Goal: Information Seeking & Learning: Learn about a topic

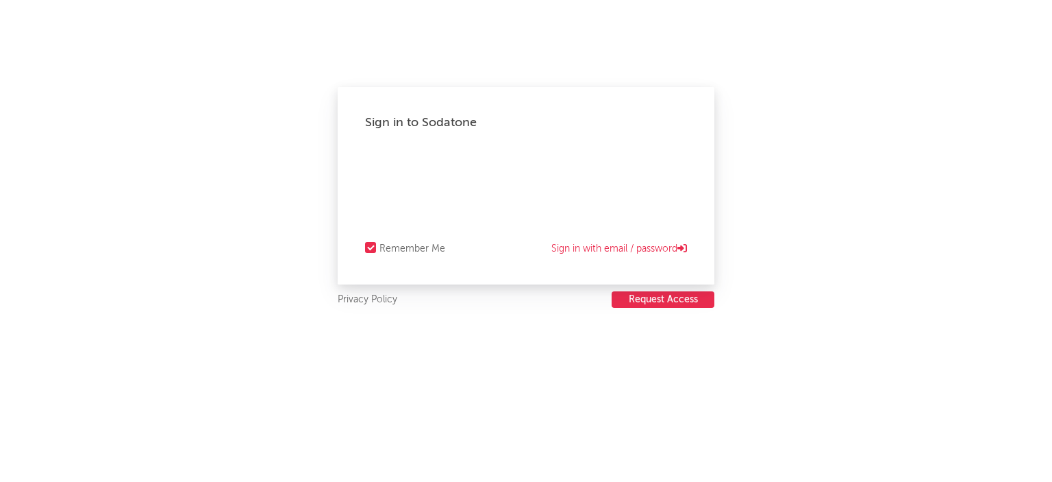
select select "recorded_music"
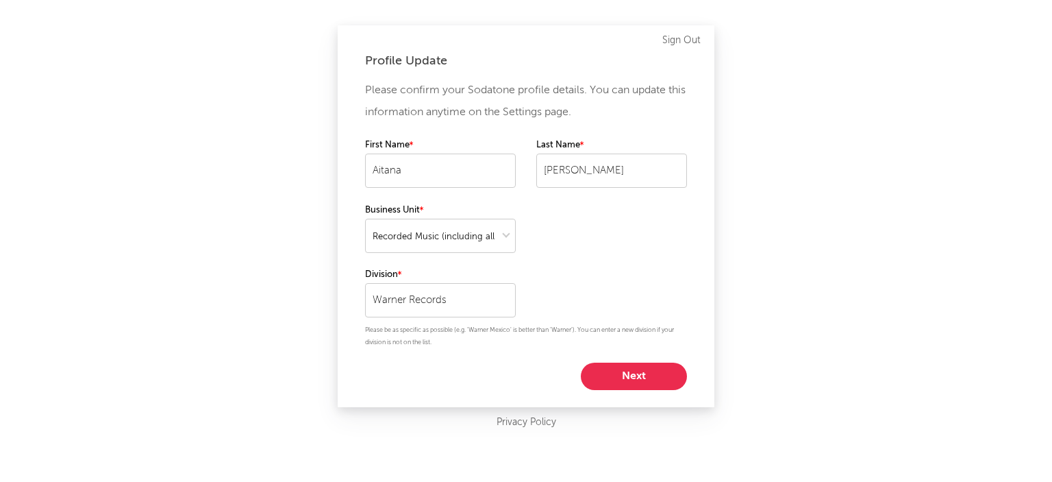
click at [639, 375] on button "Next" at bounding box center [634, 375] width 106 height 27
select select "marketing"
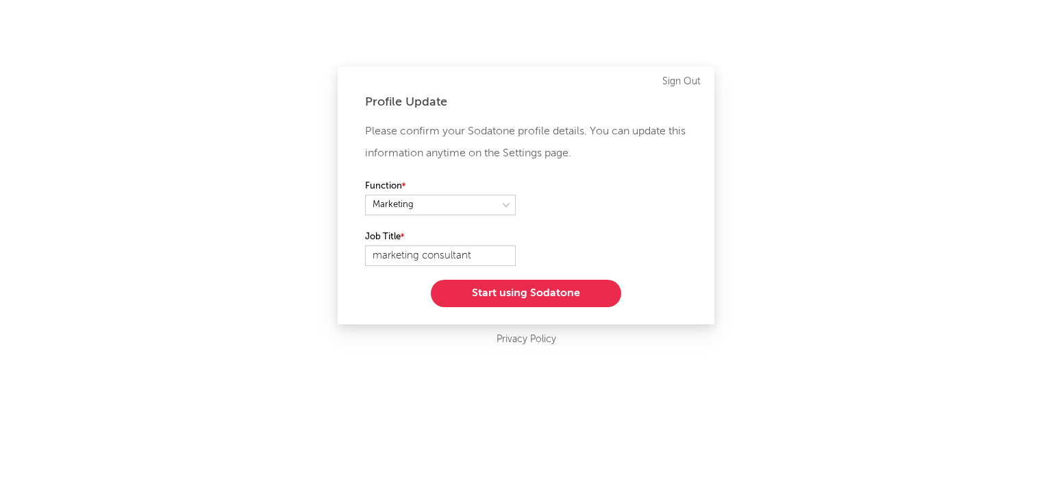
click at [532, 294] on button "Start using Sodatone" at bounding box center [526, 293] width 190 height 27
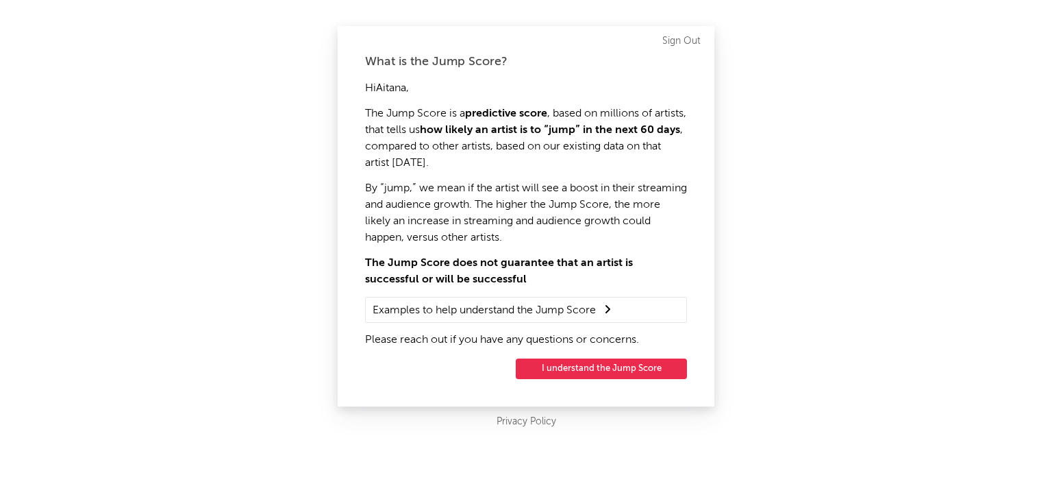
click at [618, 372] on button "I understand the Jump Score" at bounding box center [601, 368] width 171 height 21
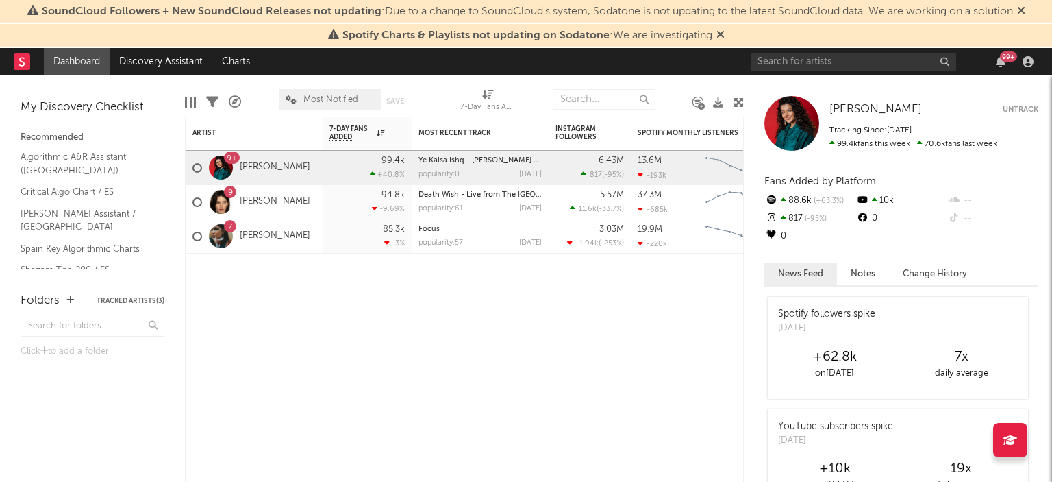
click at [1011, 55] on div "99 +" at bounding box center [1008, 56] width 17 height 10
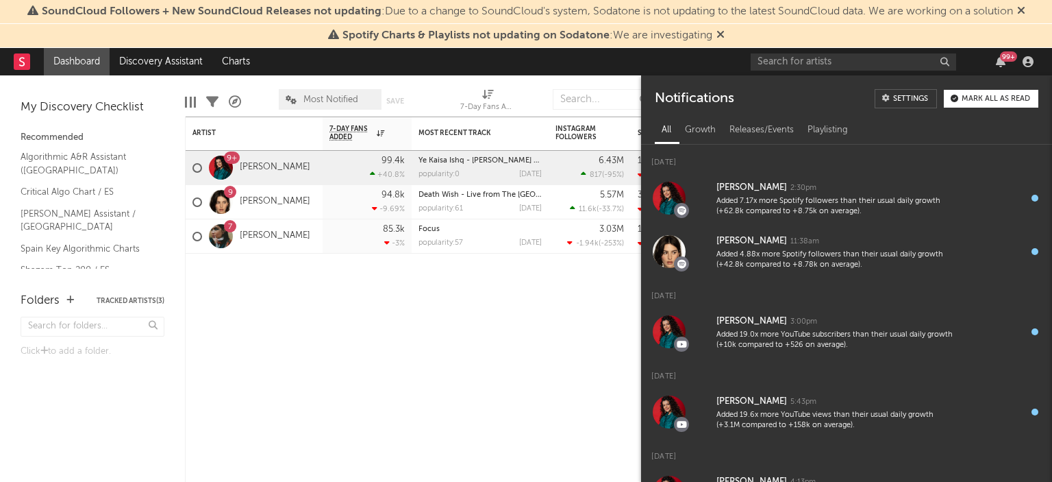
click at [1035, 60] on div at bounding box center [1028, 61] width 21 height 11
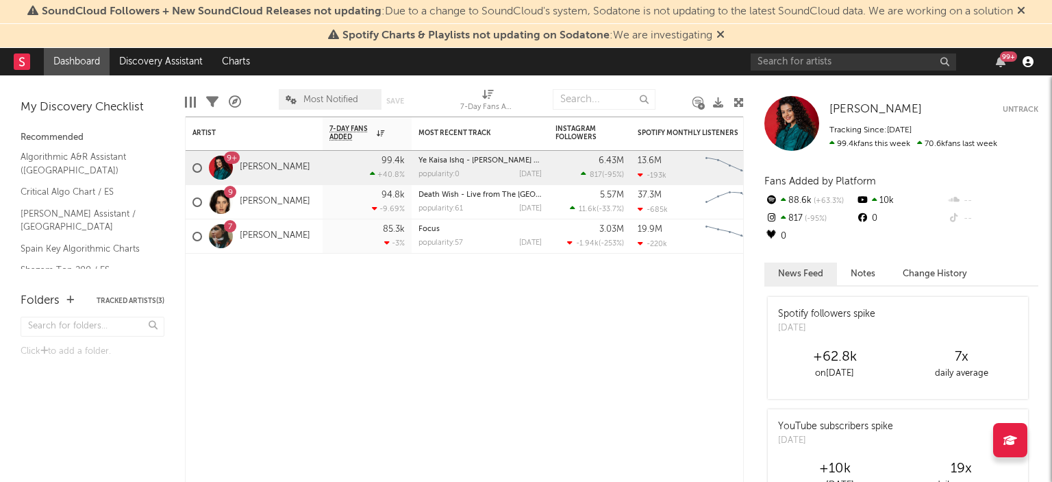
click at [1030, 60] on icon "button" at bounding box center [1028, 61] width 11 height 11
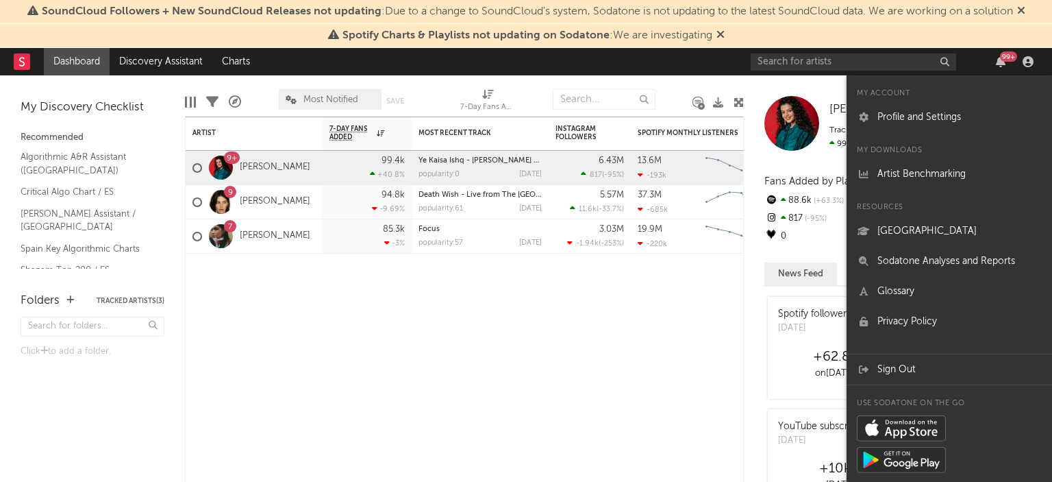
click at [1006, 60] on div "99 +" at bounding box center [1008, 56] width 17 height 10
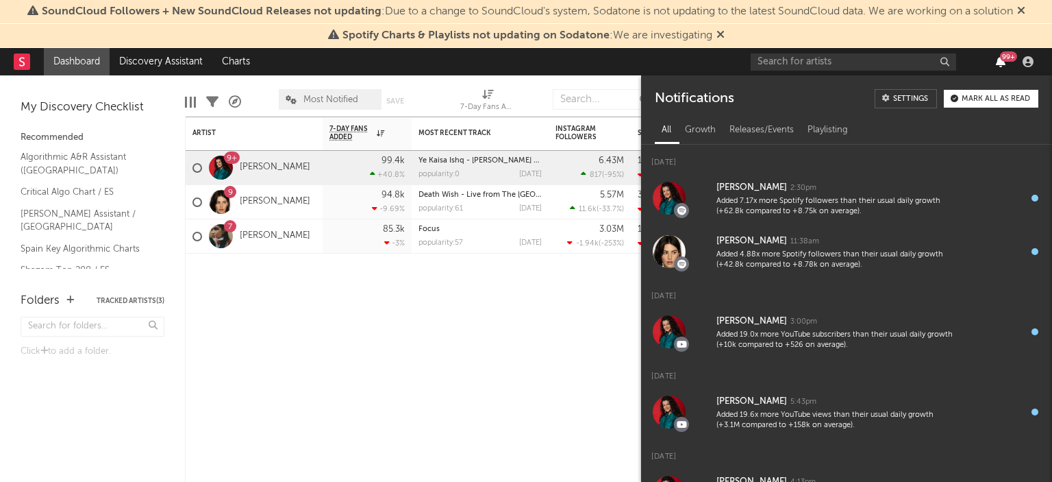
click at [1003, 61] on icon "button" at bounding box center [1001, 61] width 10 height 11
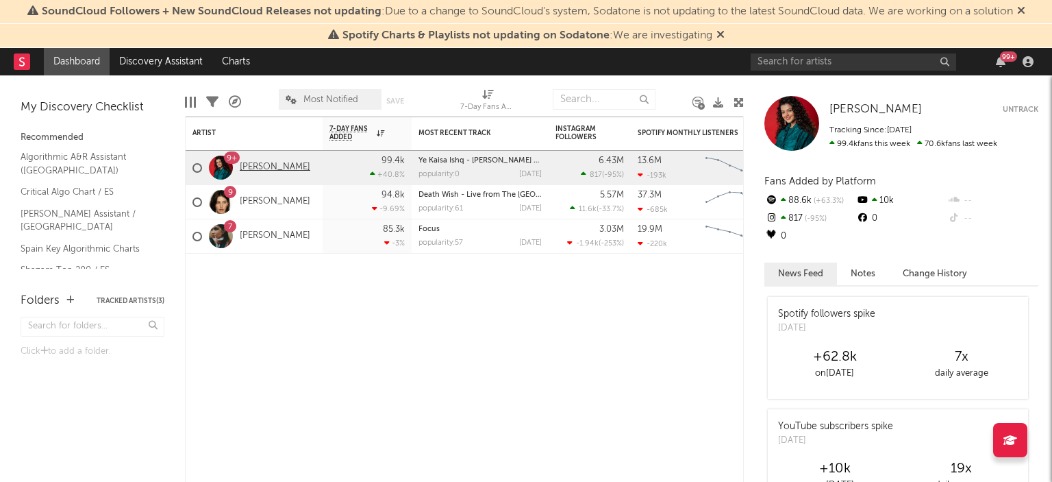
click at [290, 162] on link "[PERSON_NAME]" at bounding box center [275, 168] width 71 height 12
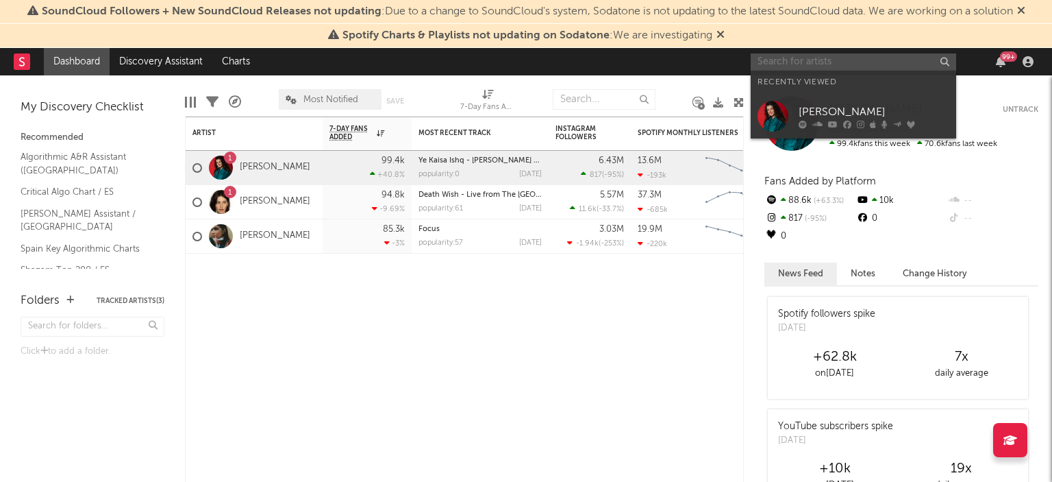
click at [836, 66] on input "text" at bounding box center [854, 61] width 206 height 17
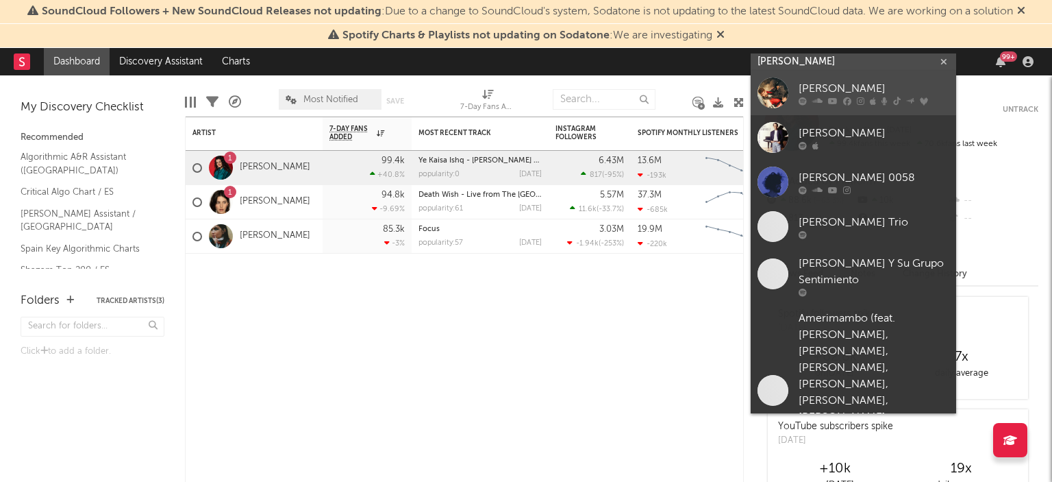
type input "[PERSON_NAME]"
click at [821, 92] on div "[PERSON_NAME]" at bounding box center [874, 89] width 151 height 16
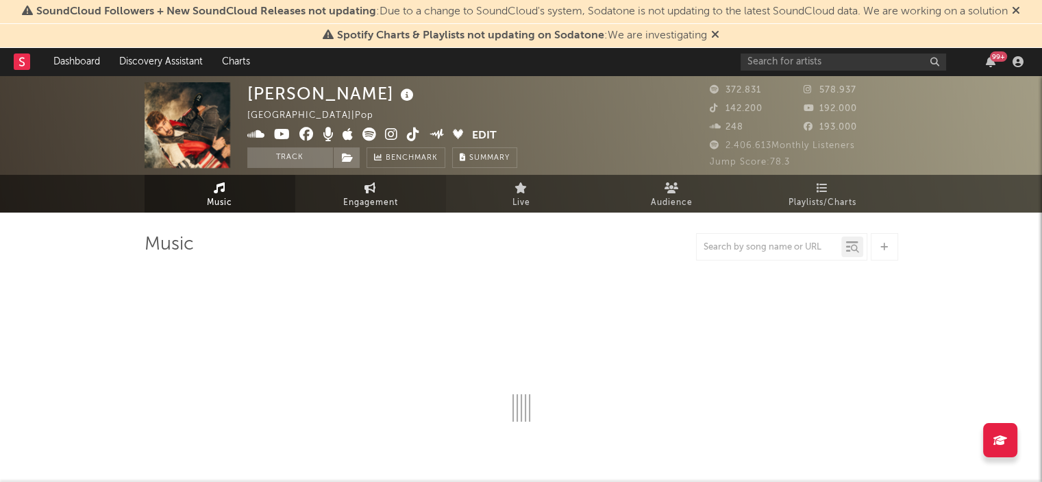
select select "6m"
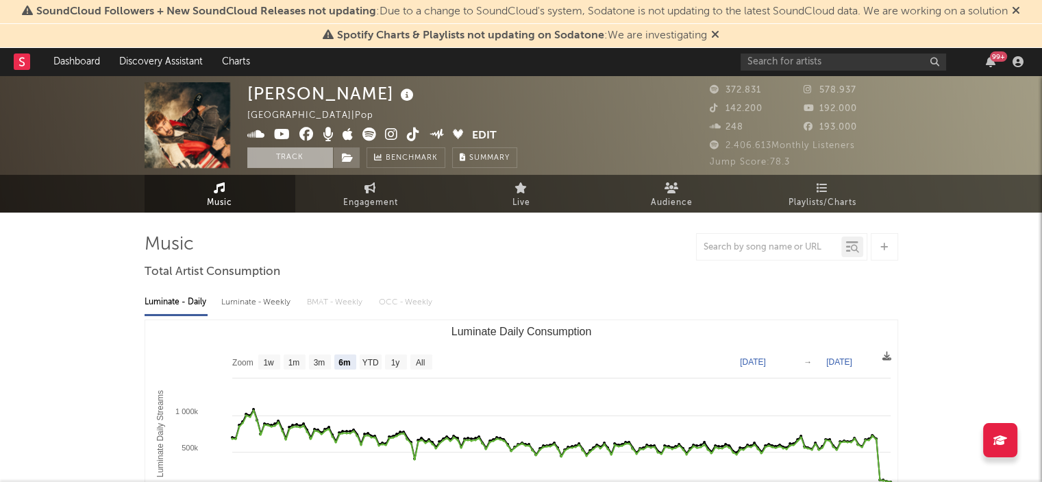
click at [306, 156] on button "Track" at bounding box center [290, 157] width 86 height 21
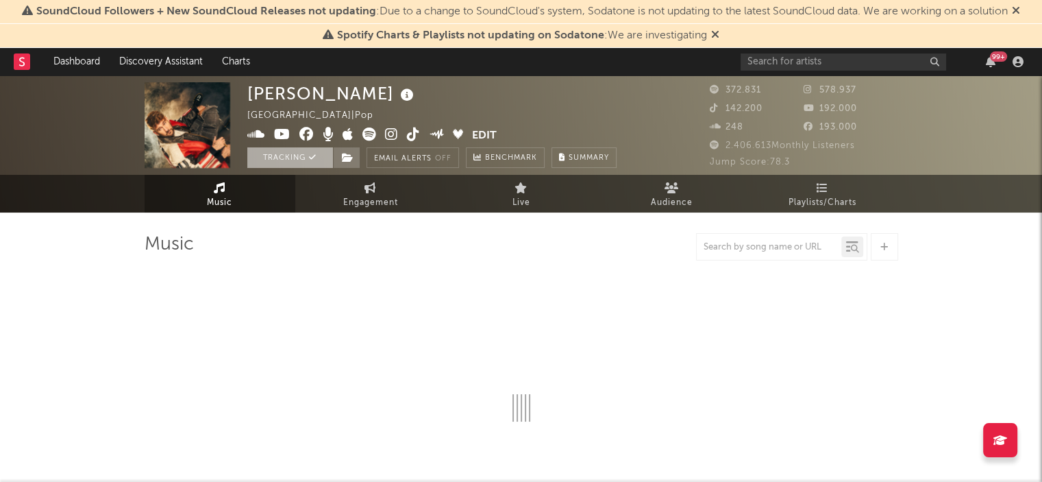
select select "6m"
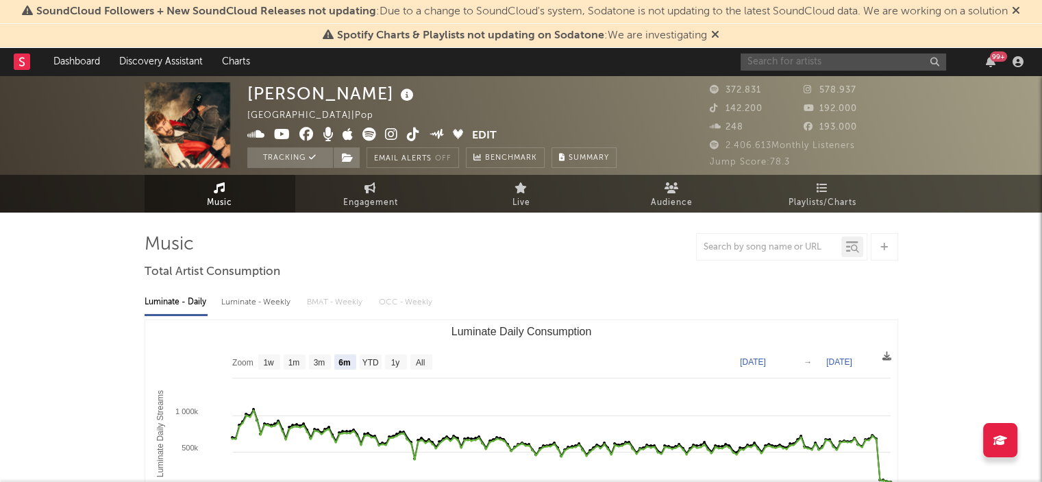
click at [795, 56] on input "text" at bounding box center [844, 61] width 206 height 17
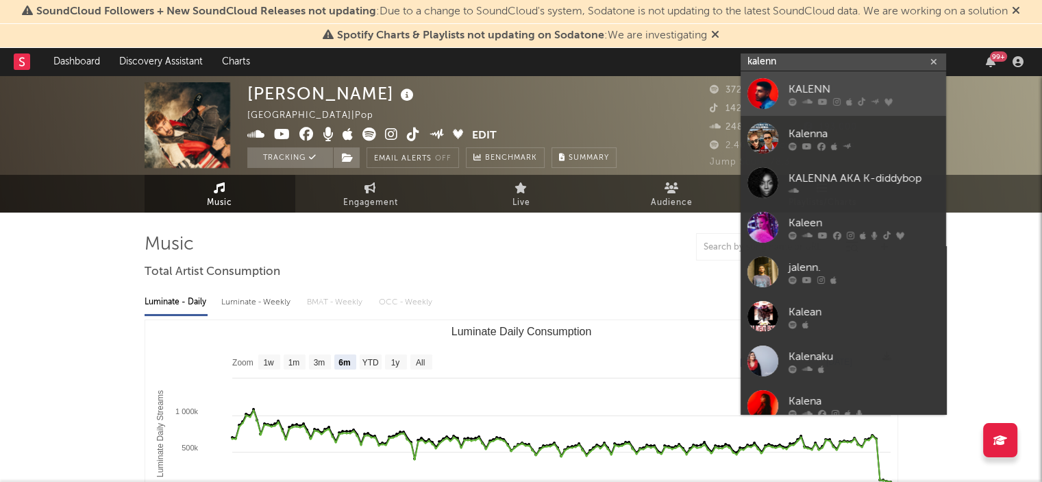
type input "kalenn"
click at [802, 88] on div "KALENN" at bounding box center [864, 89] width 151 height 16
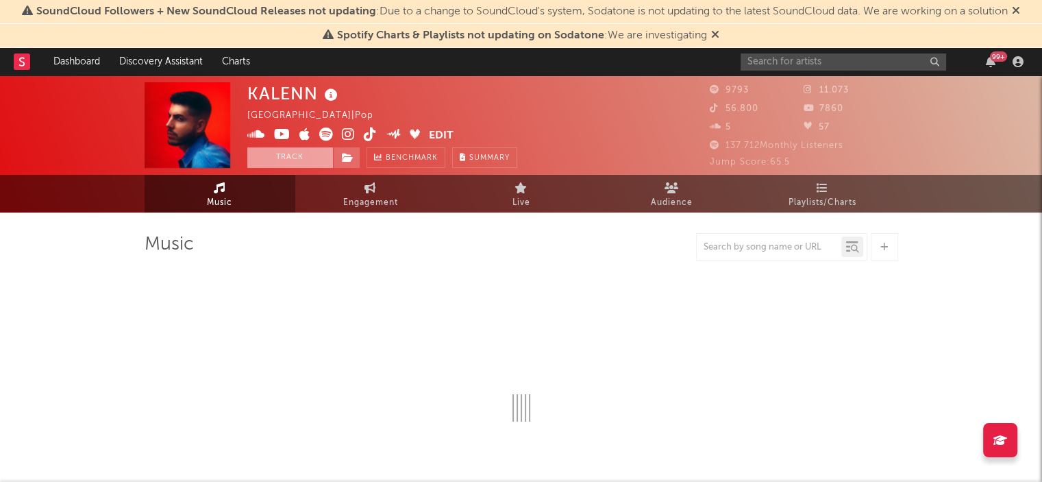
click at [301, 151] on button "Track" at bounding box center [290, 157] width 86 height 21
select select "6m"
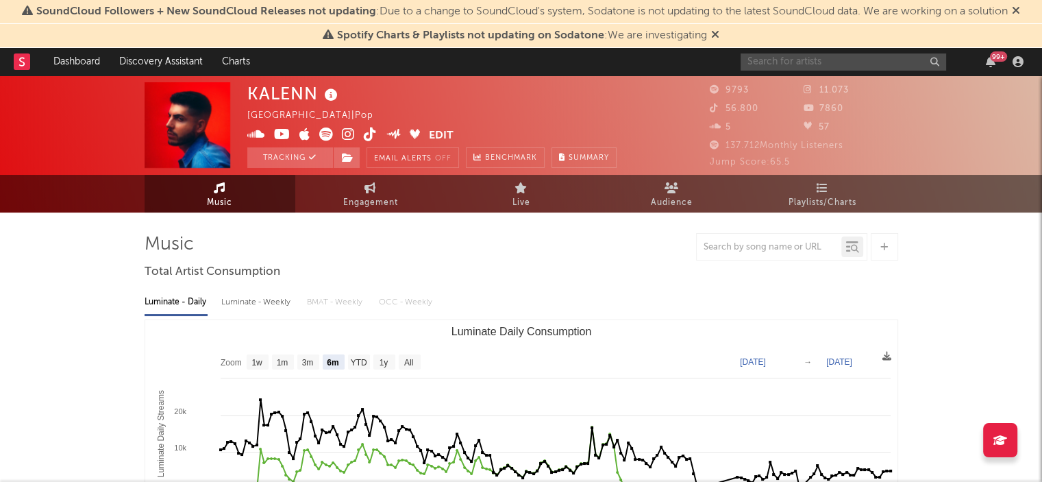
click at [778, 66] on input "text" at bounding box center [844, 61] width 206 height 17
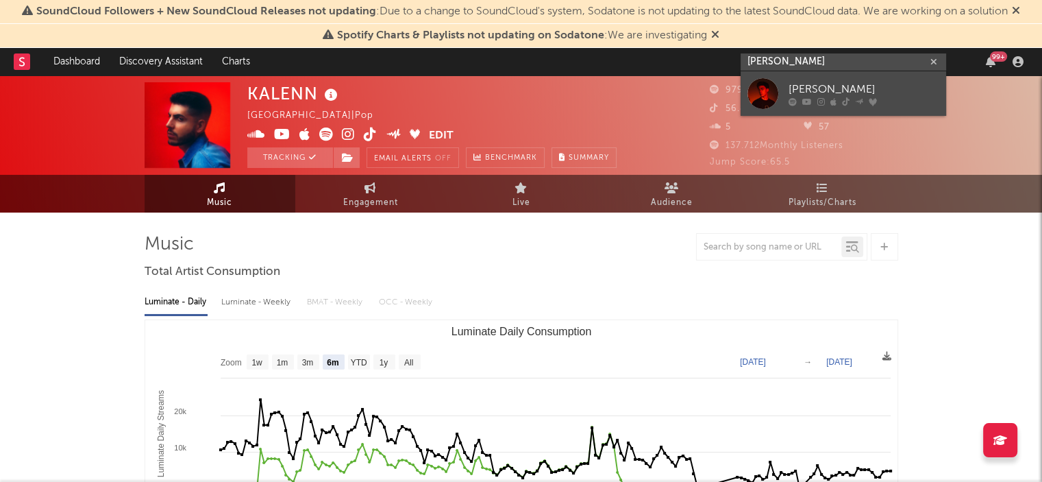
type input "[PERSON_NAME]"
click at [793, 87] on div "[PERSON_NAME]" at bounding box center [864, 89] width 151 height 16
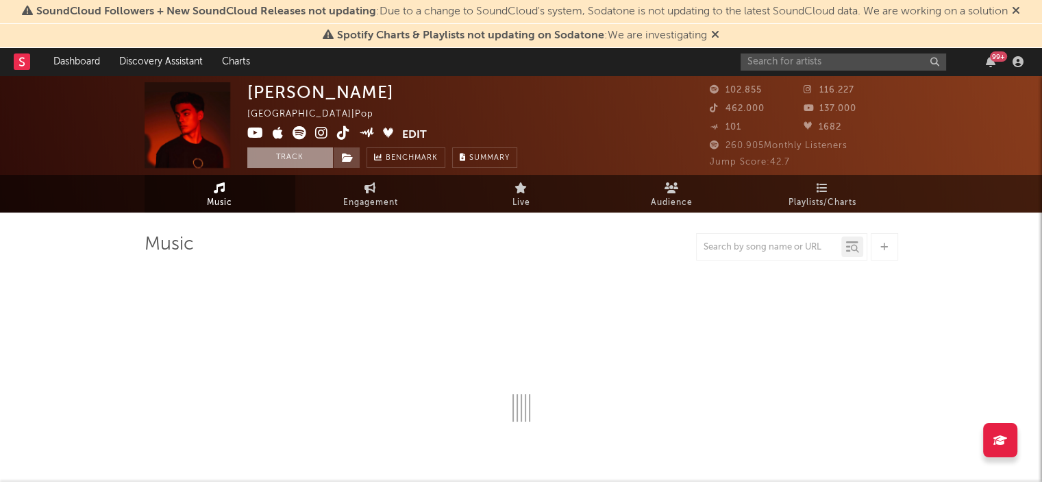
click at [302, 153] on button "Track" at bounding box center [290, 157] width 86 height 21
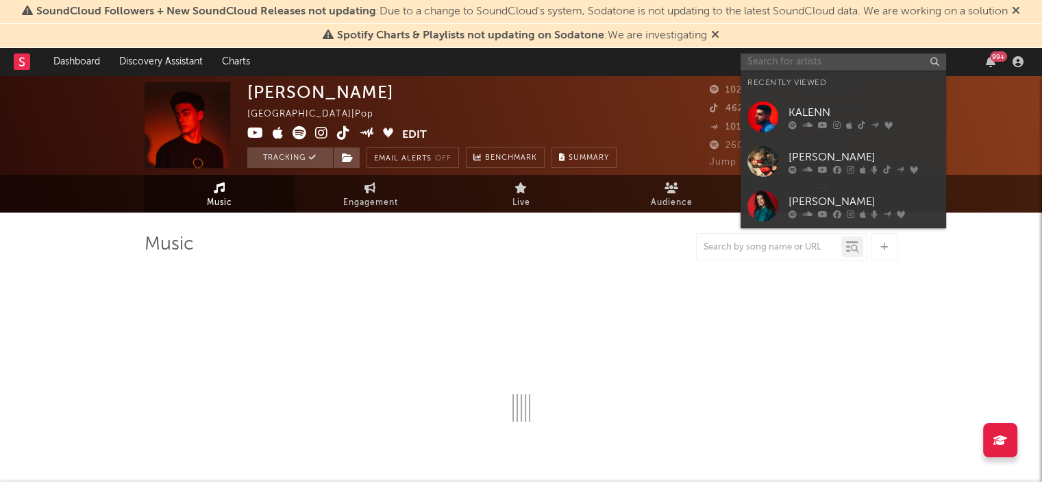
click at [808, 60] on input "text" at bounding box center [844, 61] width 206 height 17
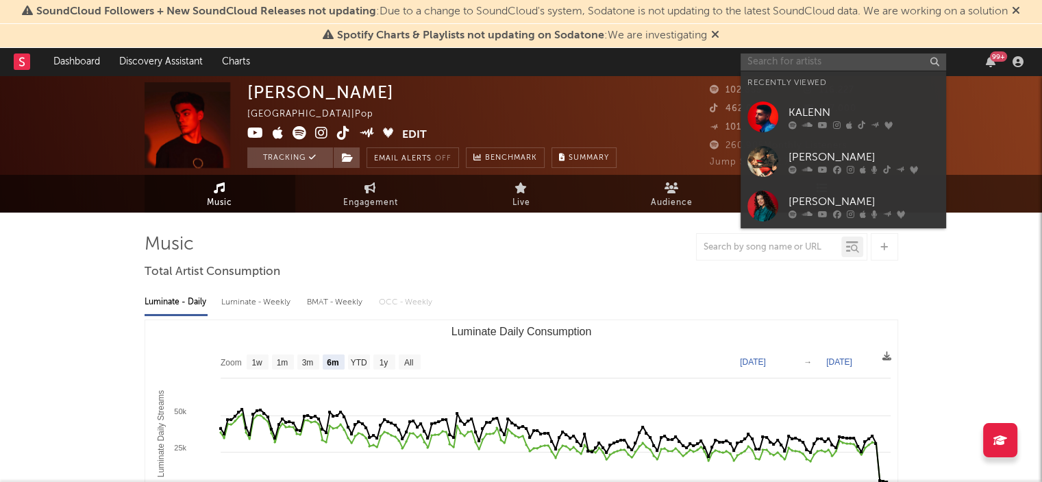
select select "6m"
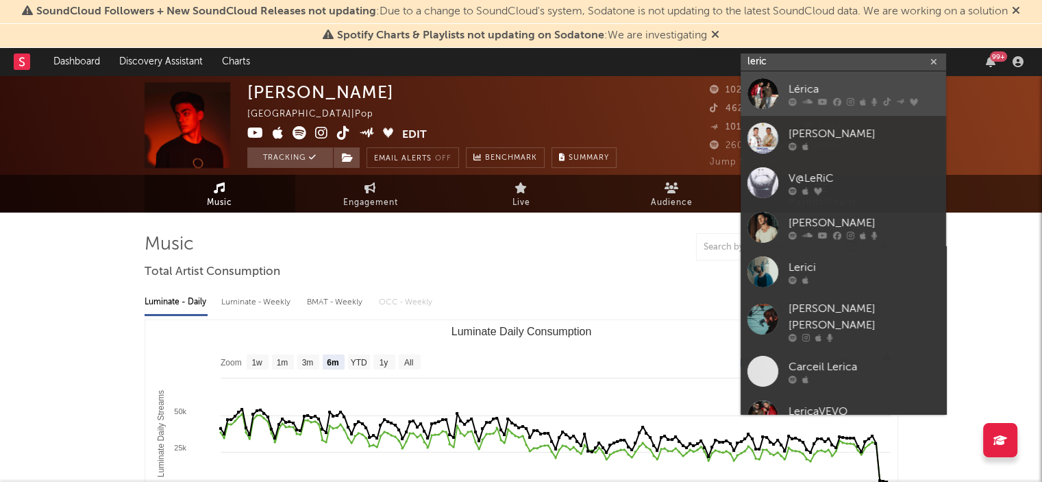
type input "leric"
click at [830, 90] on div "Lérica" at bounding box center [864, 89] width 151 height 16
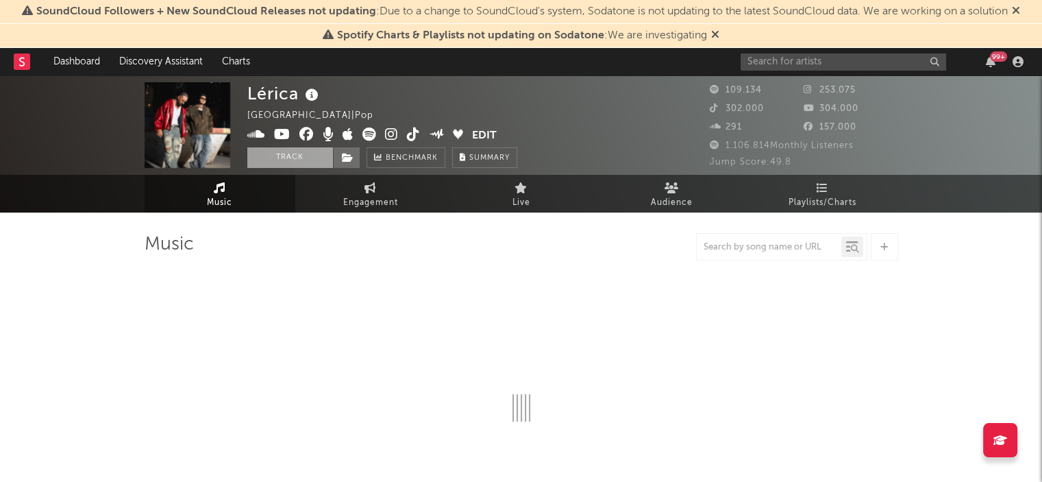
click at [293, 156] on button "Track" at bounding box center [290, 157] width 86 height 21
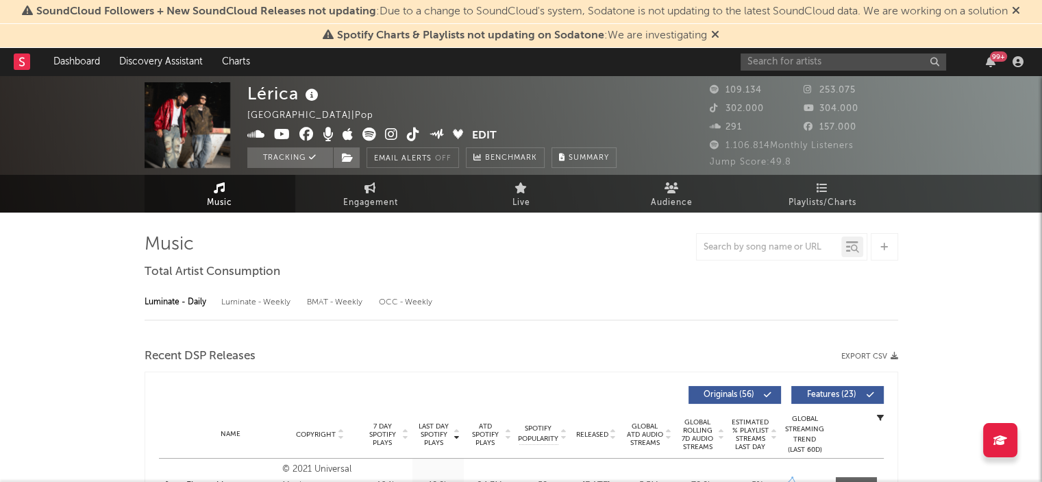
select select "6m"
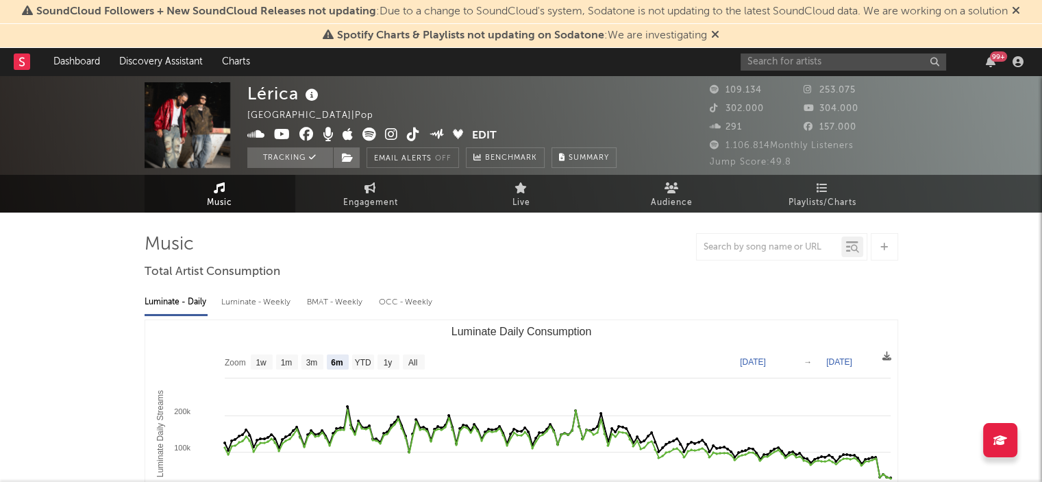
select select "6m"
click at [805, 61] on input "text" at bounding box center [844, 61] width 206 height 17
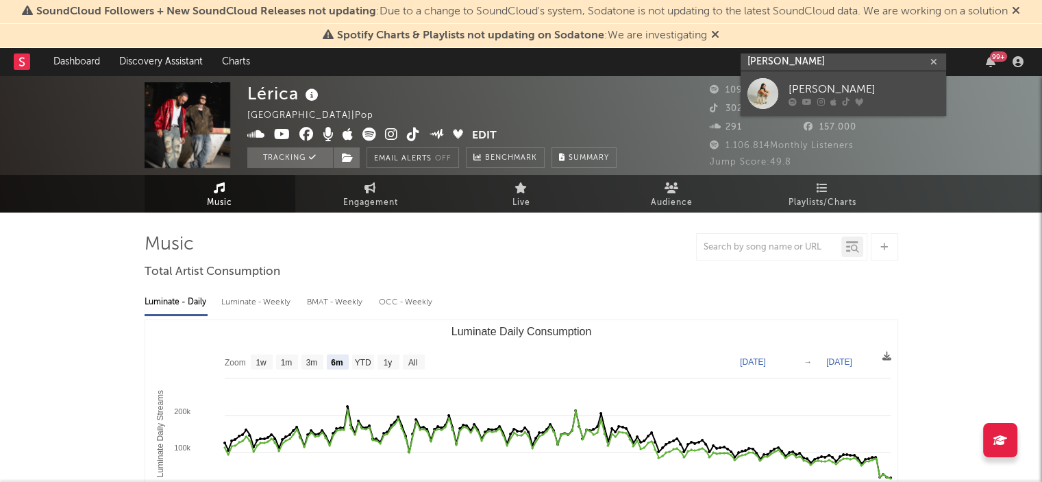
type input "[PERSON_NAME]"
click at [791, 84] on div "[PERSON_NAME]" at bounding box center [864, 89] width 151 height 16
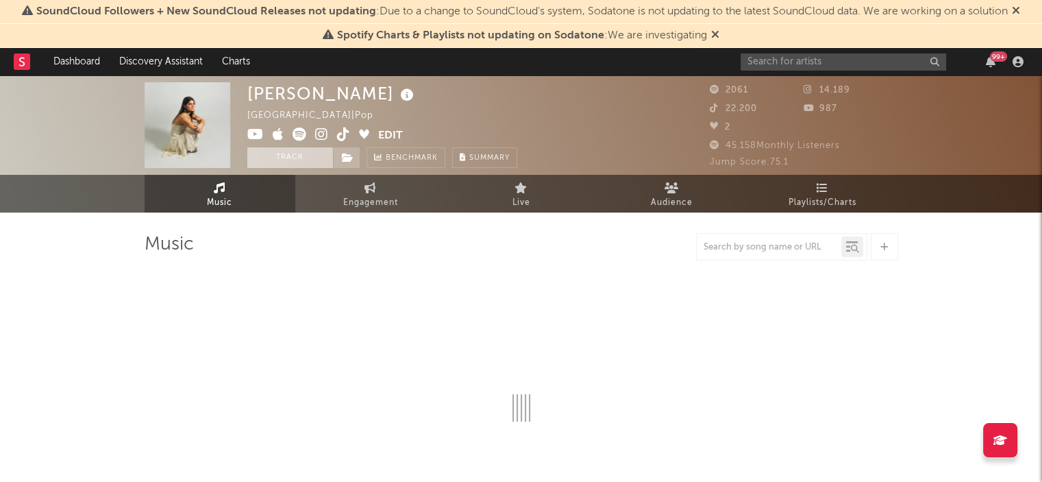
click at [290, 158] on button "Track" at bounding box center [290, 157] width 86 height 21
select select "6m"
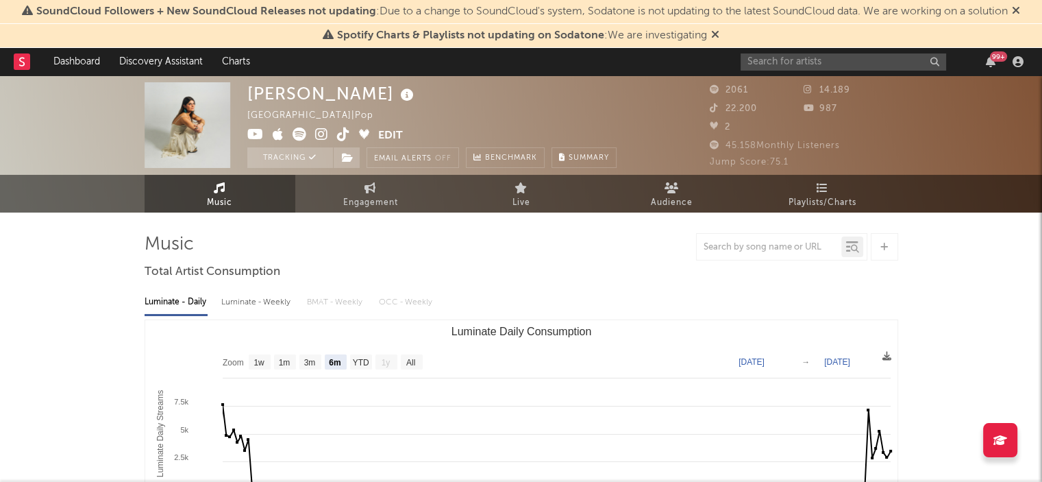
click at [473, 247] on div at bounding box center [522, 246] width 754 height 27
click at [20, 59] on icon at bounding box center [21, 61] width 5 height 9
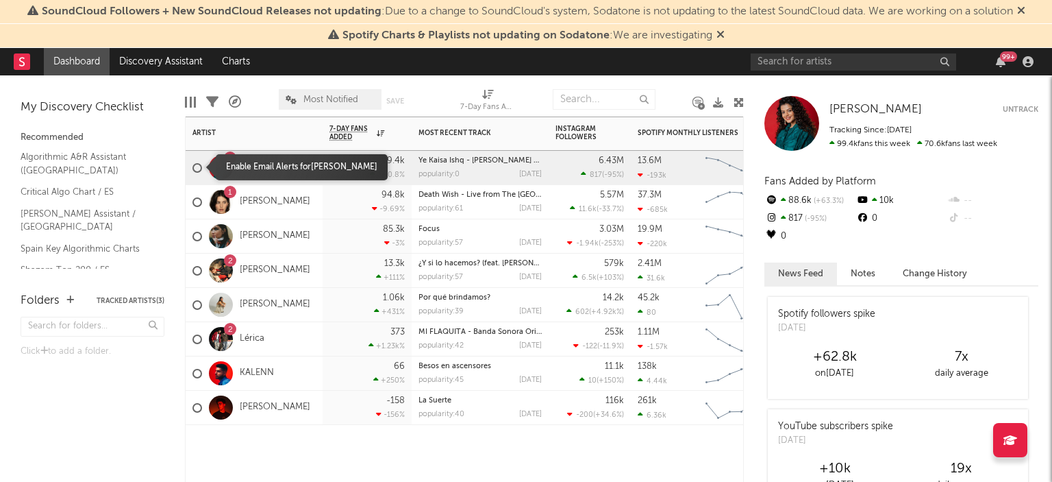
click at [196, 169] on div at bounding box center [198, 168] width 10 height 10
click at [193, 169] on input "checkbox" at bounding box center [193, 168] width 0 height 12
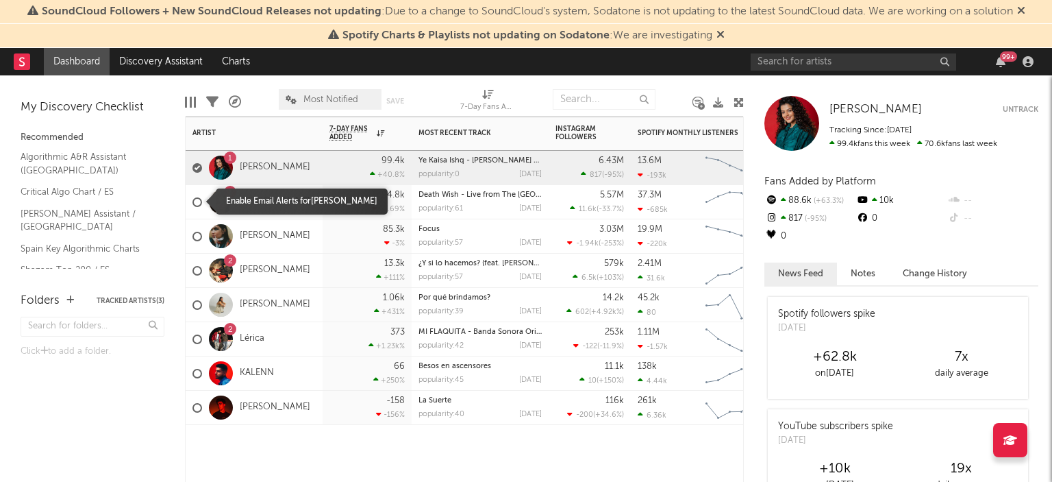
click at [197, 201] on div at bounding box center [198, 202] width 10 height 10
click at [193, 201] on input "checkbox" at bounding box center [193, 202] width 0 height 12
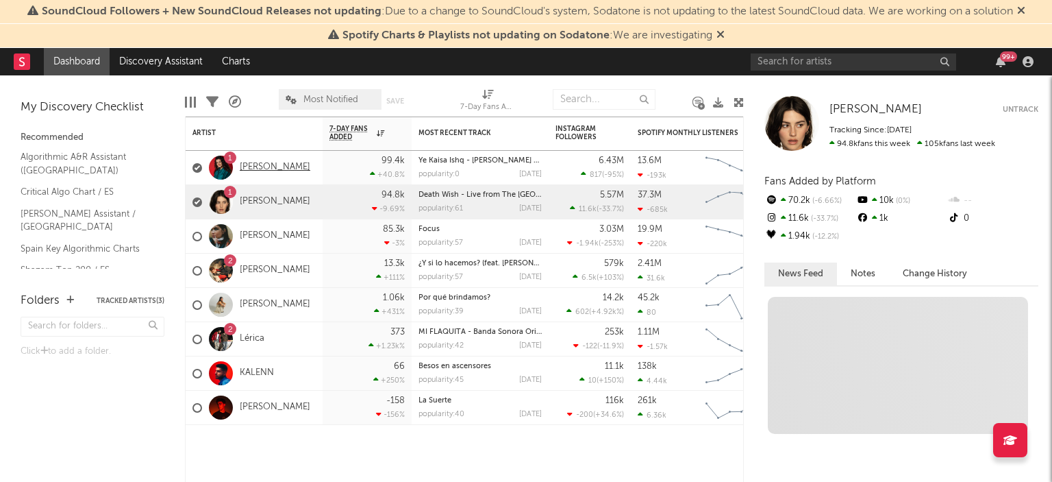
click at [270, 169] on link "[PERSON_NAME]" at bounding box center [275, 168] width 71 height 12
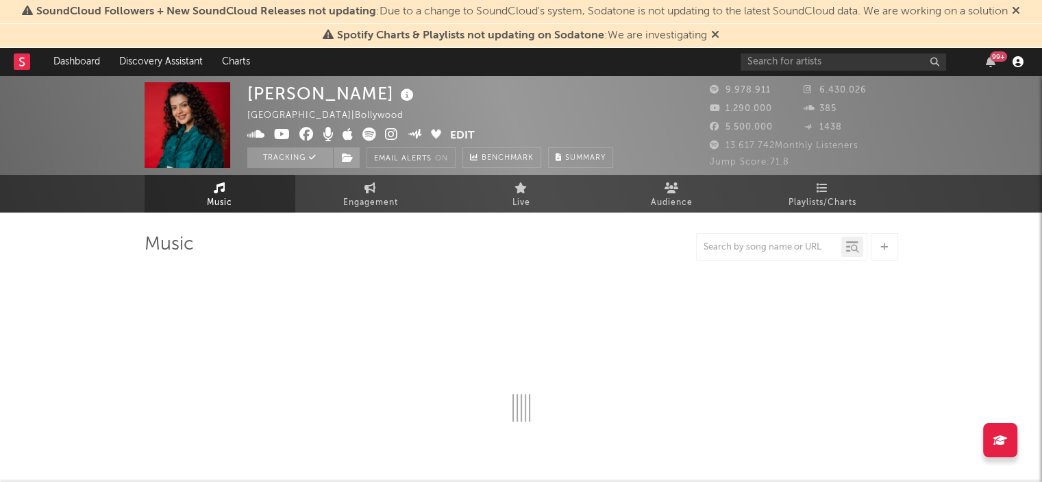
click at [1022, 57] on icon "button" at bounding box center [1018, 61] width 11 height 11
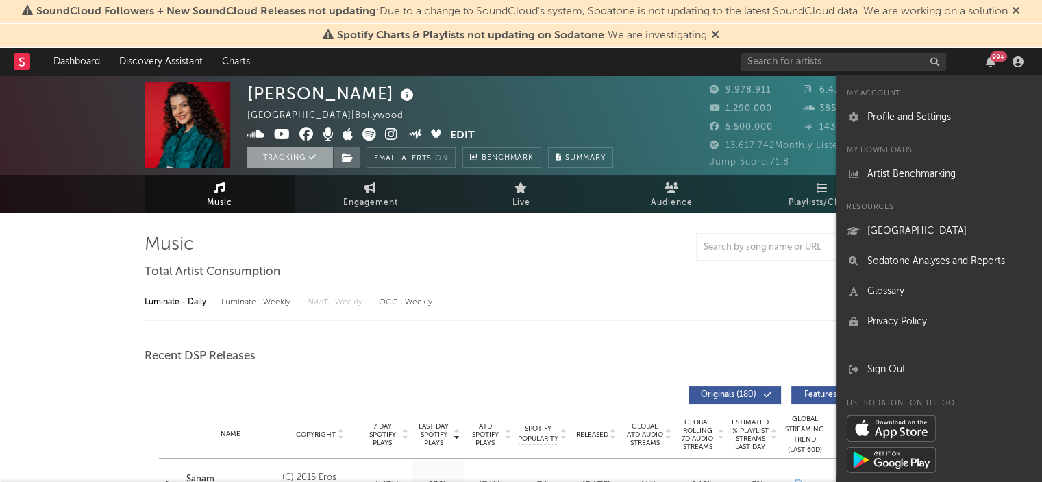
click at [286, 160] on button "Tracking" at bounding box center [290, 157] width 86 height 21
select select "6m"
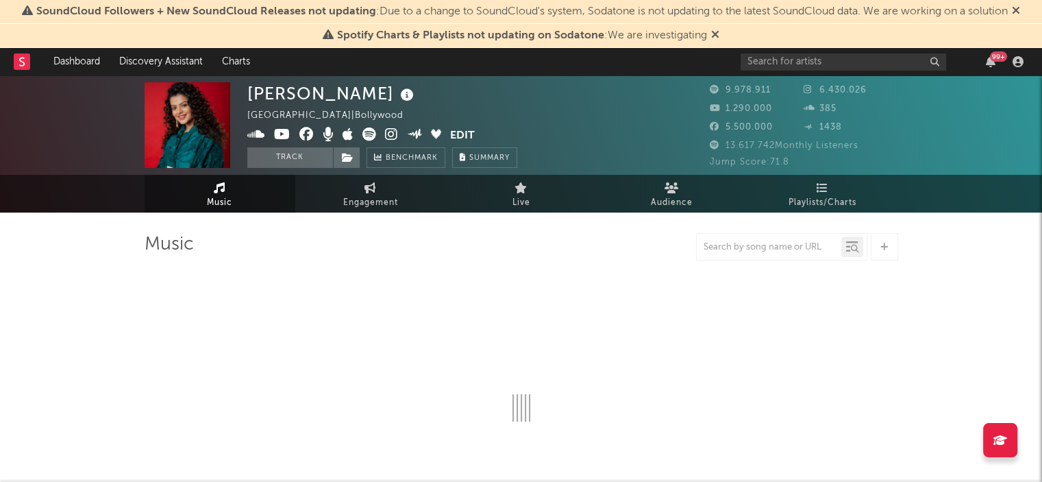
click at [18, 64] on rect at bounding box center [22, 61] width 16 height 16
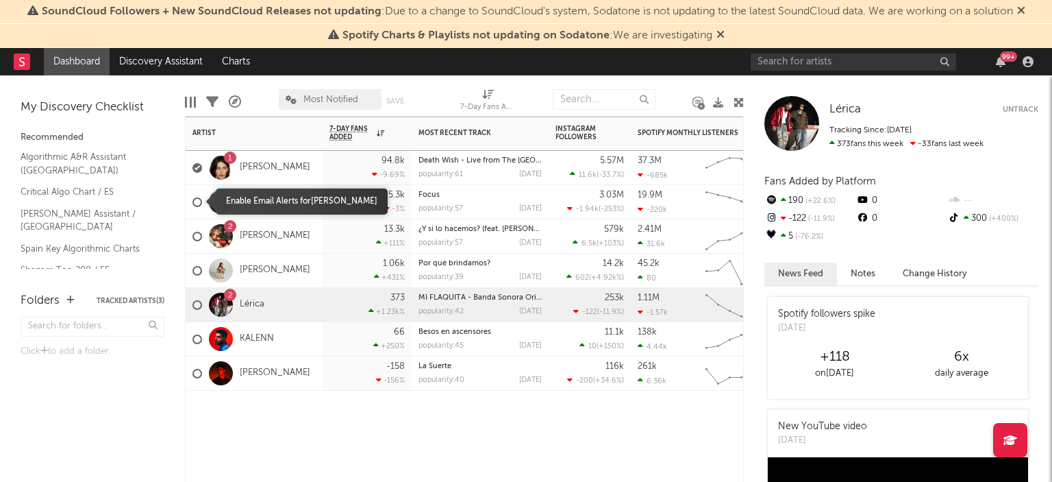
click at [195, 200] on div at bounding box center [198, 202] width 10 height 10
click at [193, 200] on input "checkbox" at bounding box center [193, 202] width 0 height 12
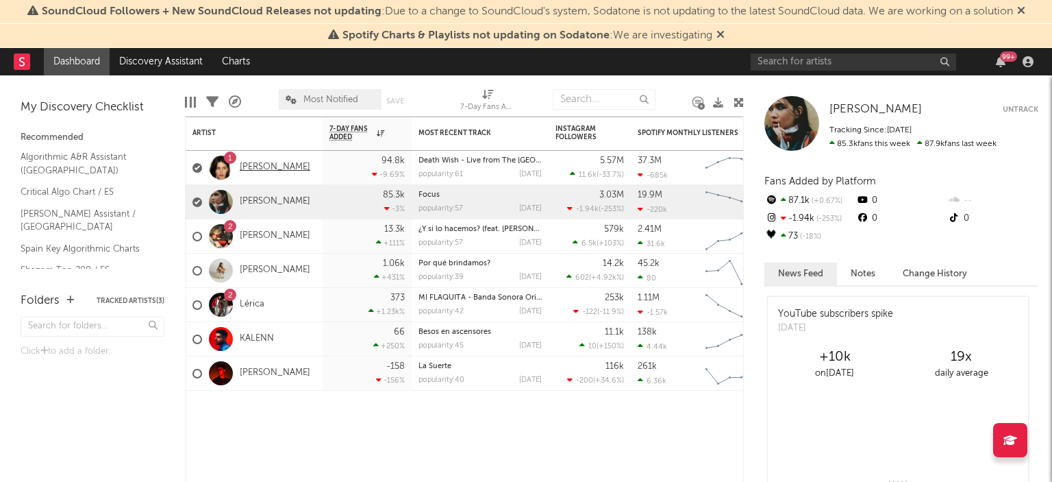
click at [262, 164] on link "[PERSON_NAME]" at bounding box center [275, 168] width 71 height 12
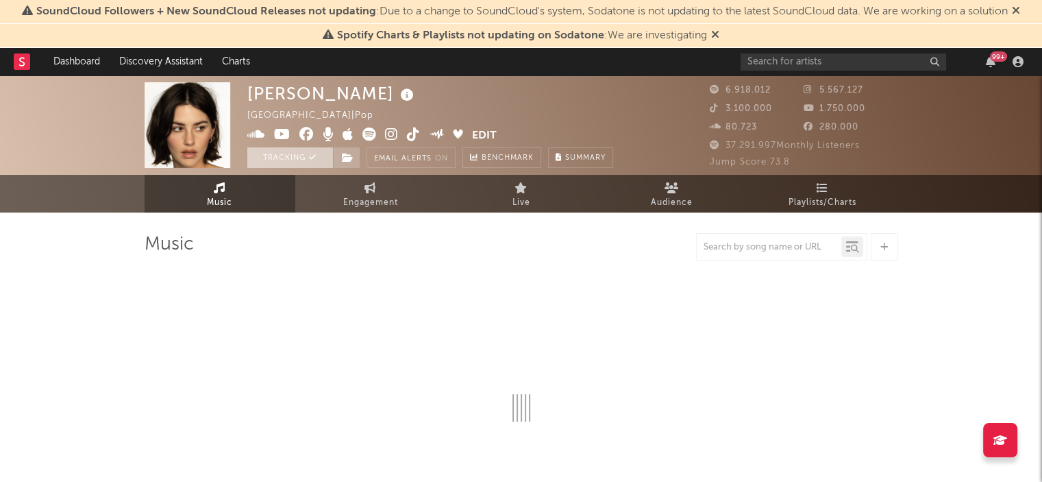
click at [282, 161] on button "Tracking" at bounding box center [290, 157] width 86 height 21
click at [18, 66] on rect at bounding box center [22, 61] width 16 height 16
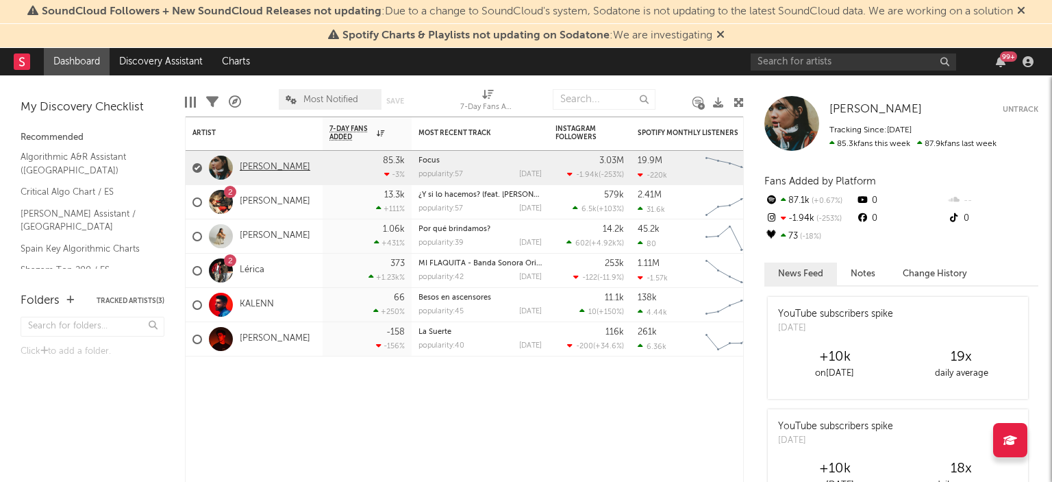
click at [251, 169] on link "[PERSON_NAME]" at bounding box center [275, 168] width 71 height 12
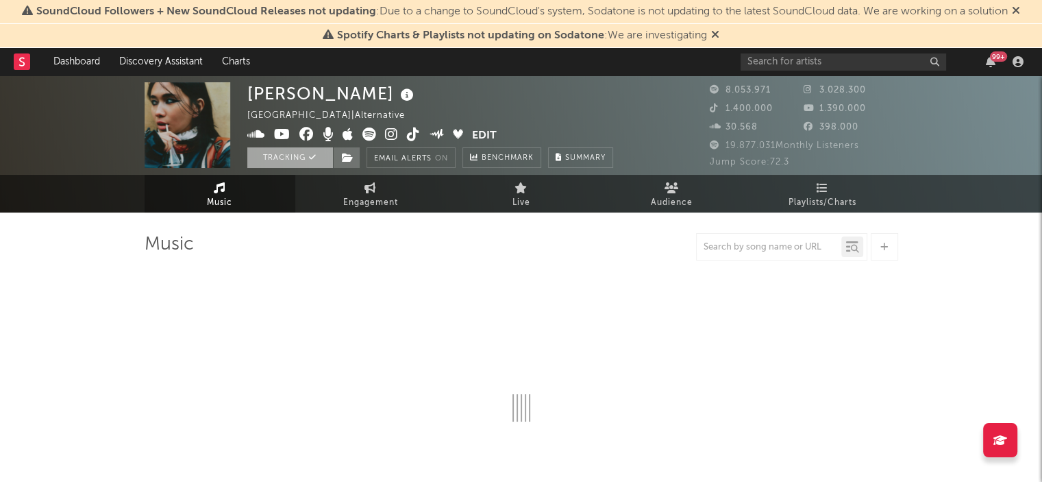
click at [299, 164] on button "Tracking" at bounding box center [290, 157] width 86 height 21
select select "6m"
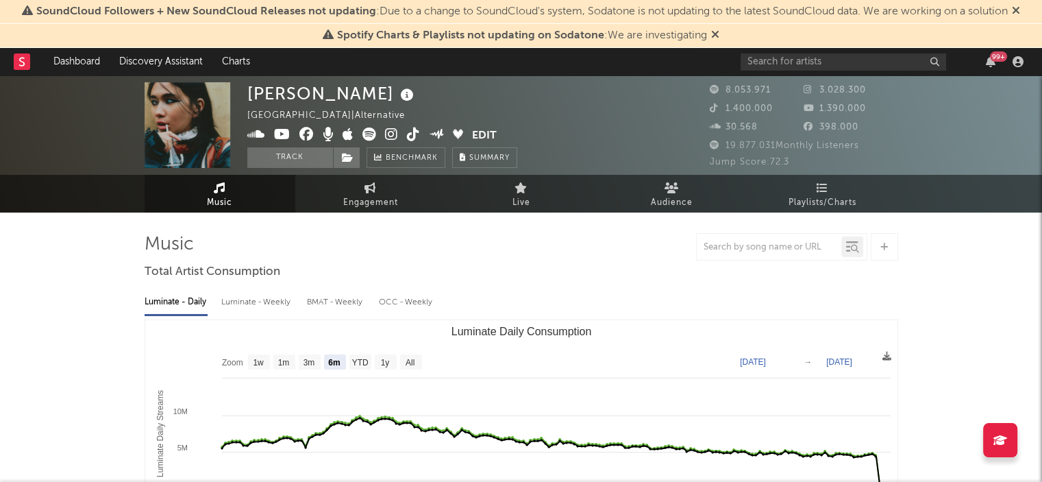
click at [25, 62] on rect at bounding box center [22, 61] width 16 height 16
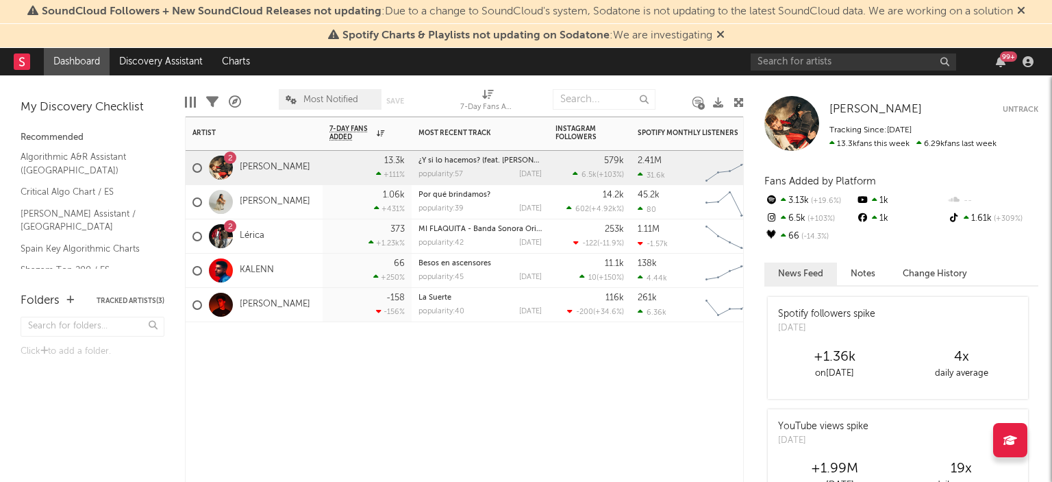
click at [315, 199] on div "[PERSON_NAME]" at bounding box center [254, 202] width 137 height 34
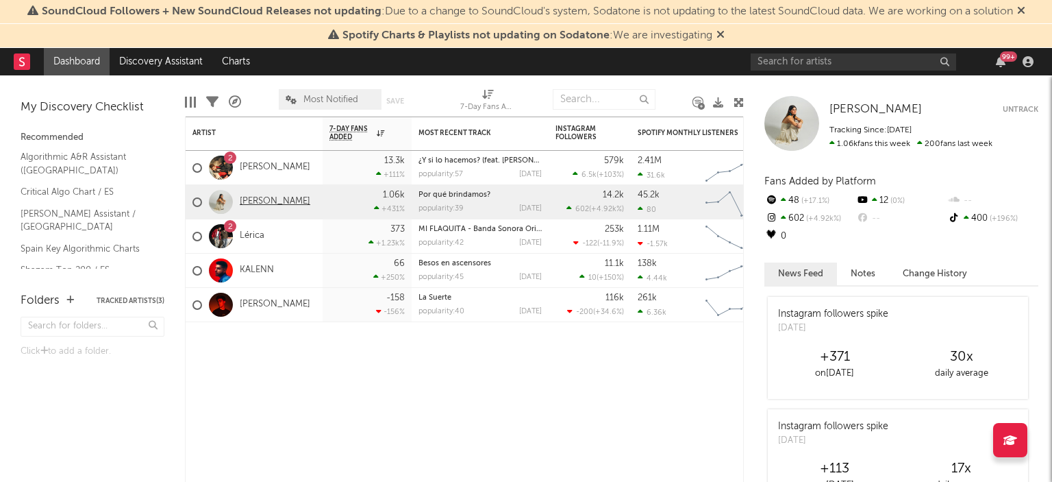
click at [260, 201] on link "[PERSON_NAME]" at bounding box center [275, 202] width 71 height 12
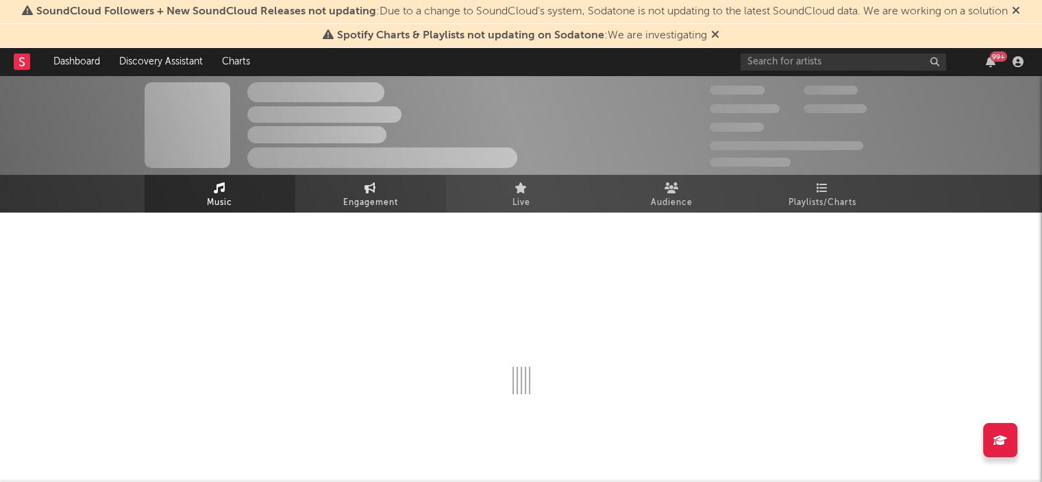
click at [371, 195] on span "Engagement" at bounding box center [370, 203] width 55 height 16
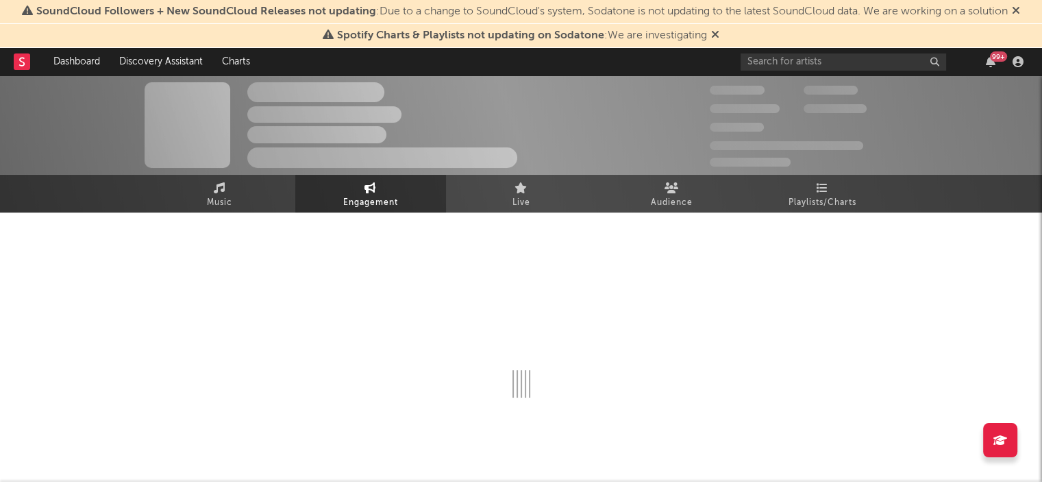
select select "1w"
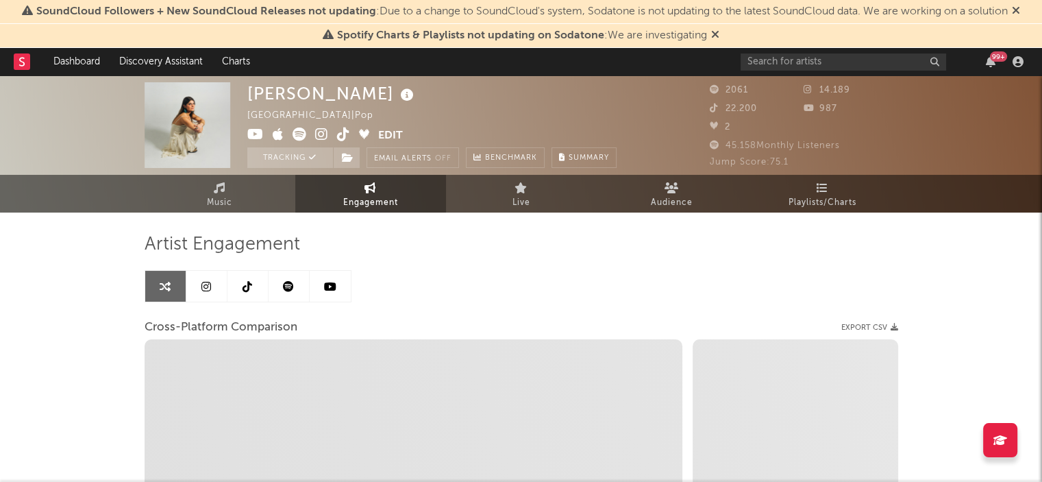
click at [386, 202] on span "Engagement" at bounding box center [370, 203] width 55 height 16
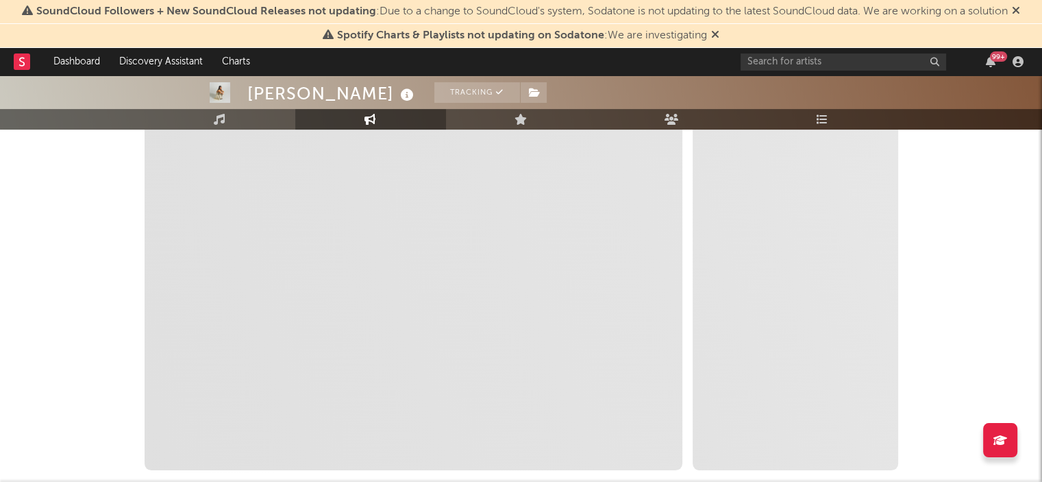
scroll to position [232, 0]
select select "1m"
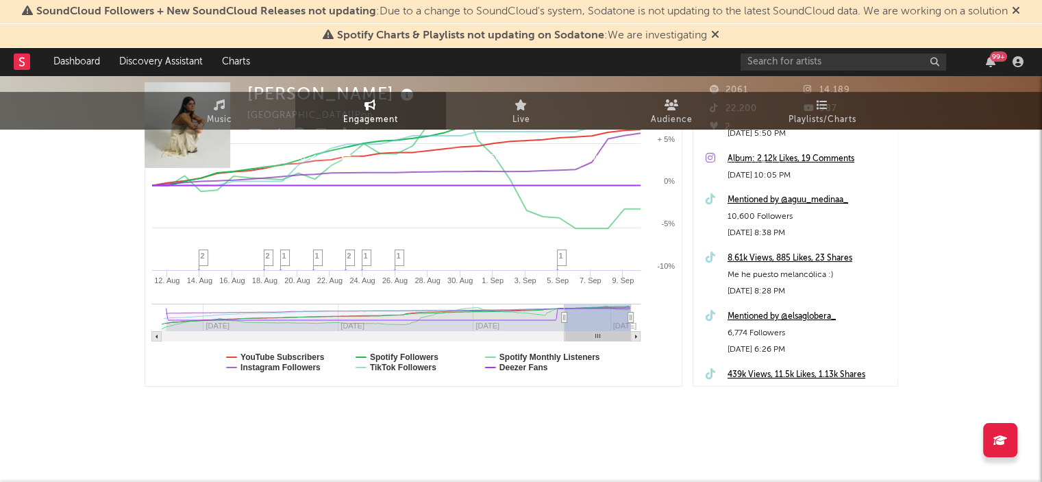
scroll to position [0, 0]
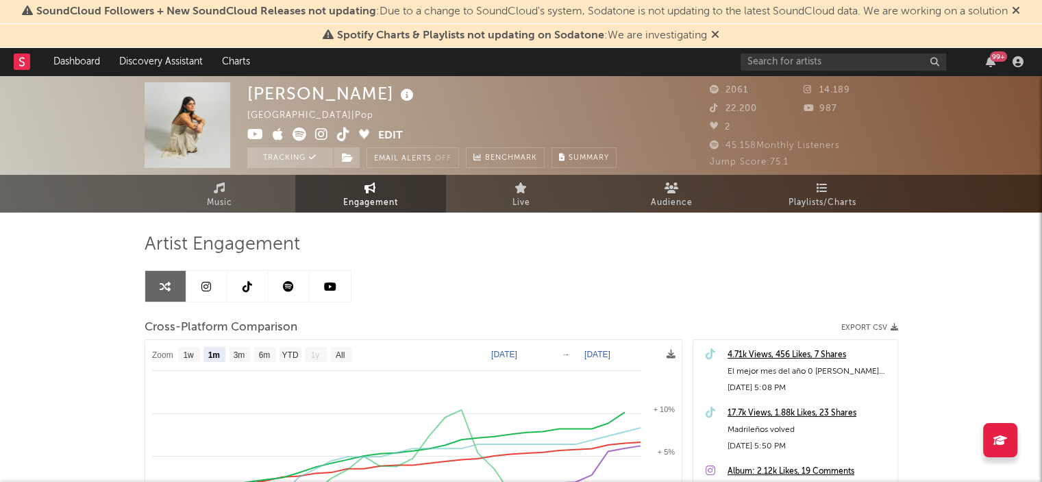
click at [13, 59] on nav "Dashboard Discovery Assistant Charts 99 +" at bounding box center [521, 61] width 1042 height 27
click at [27, 61] on rect at bounding box center [22, 61] width 16 height 16
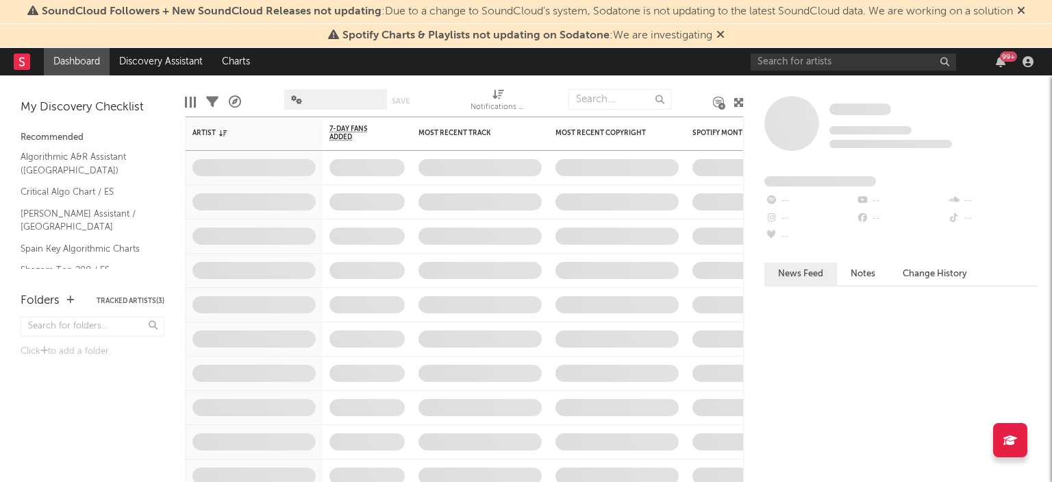
click at [1004, 68] on div "99 +" at bounding box center [895, 61] width 288 height 27
click at [1003, 64] on icon "button" at bounding box center [1001, 61] width 10 height 11
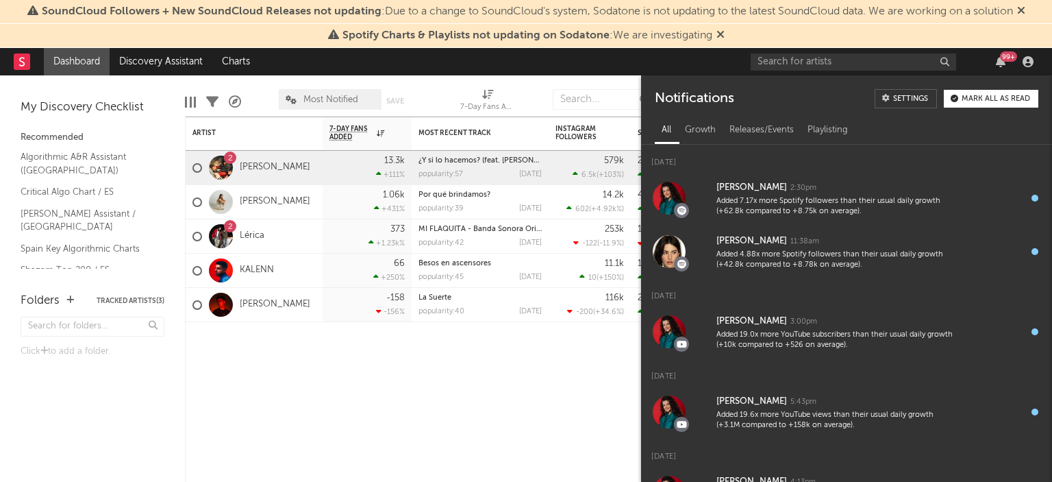
click at [966, 99] on div "Mark all as read" at bounding box center [996, 99] width 69 height 8
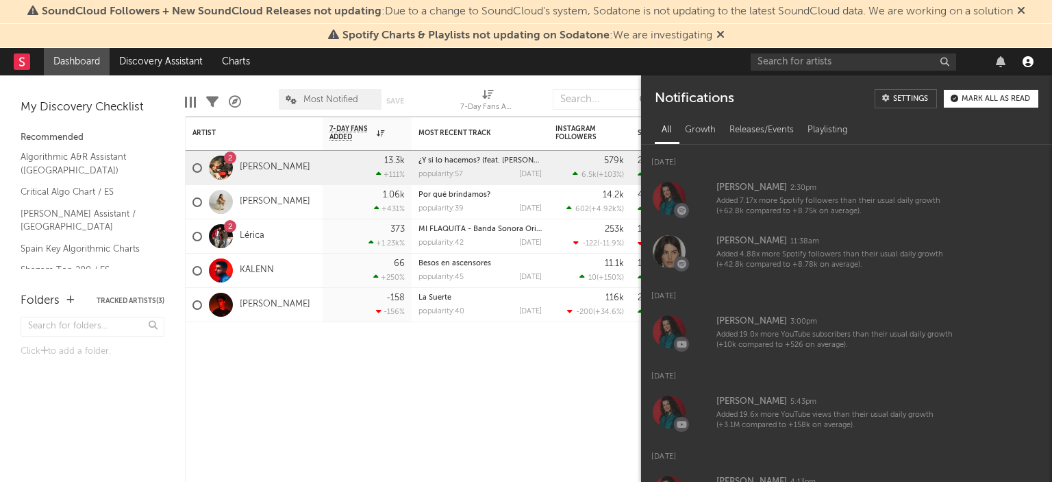
click at [1029, 56] on icon "button" at bounding box center [1028, 61] width 11 height 11
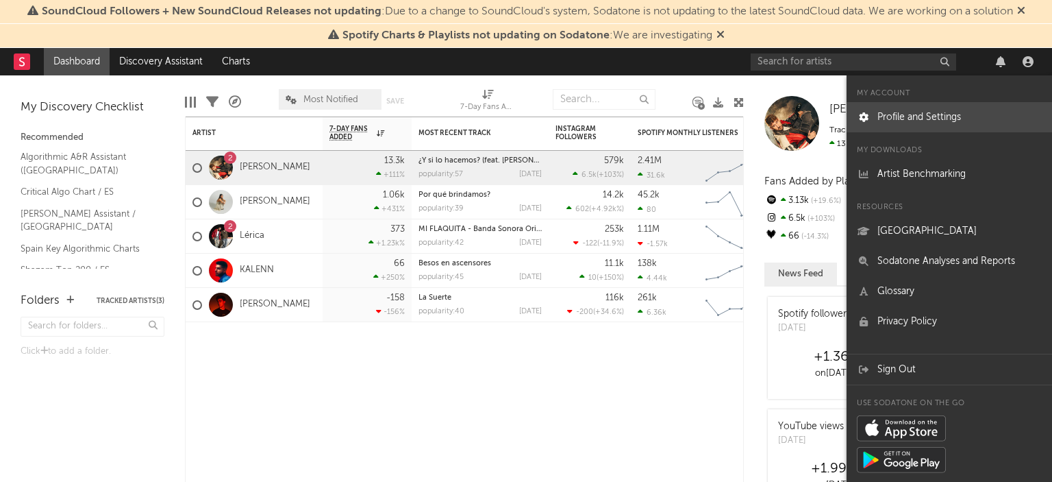
click at [920, 110] on link "Profile and Settings" at bounding box center [950, 117] width 206 height 30
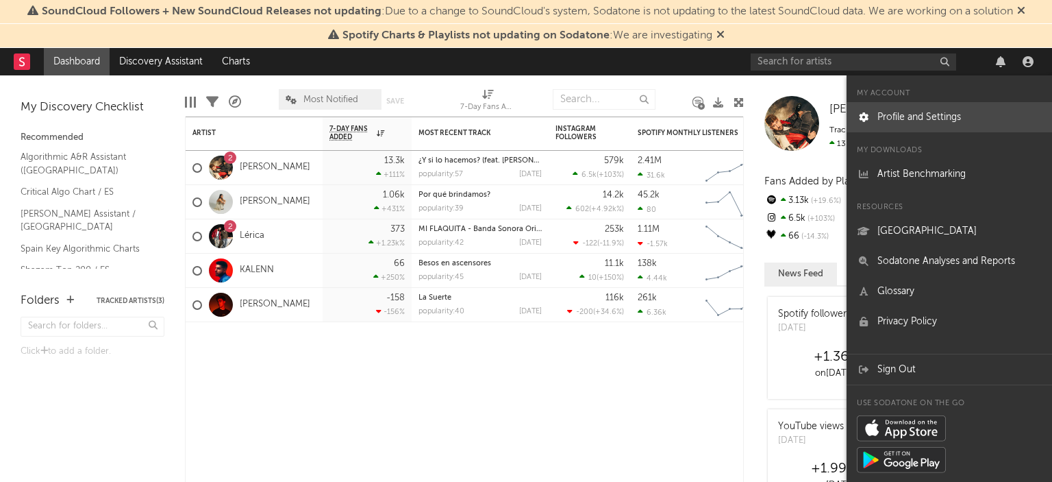
select select "recorded_music"
select select "marketing"
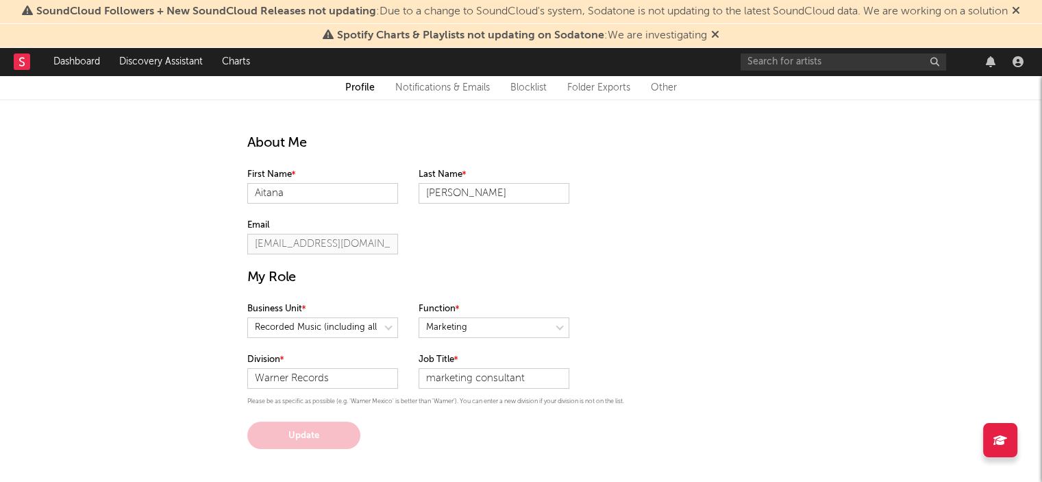
click at [22, 63] on rect at bounding box center [22, 61] width 16 height 16
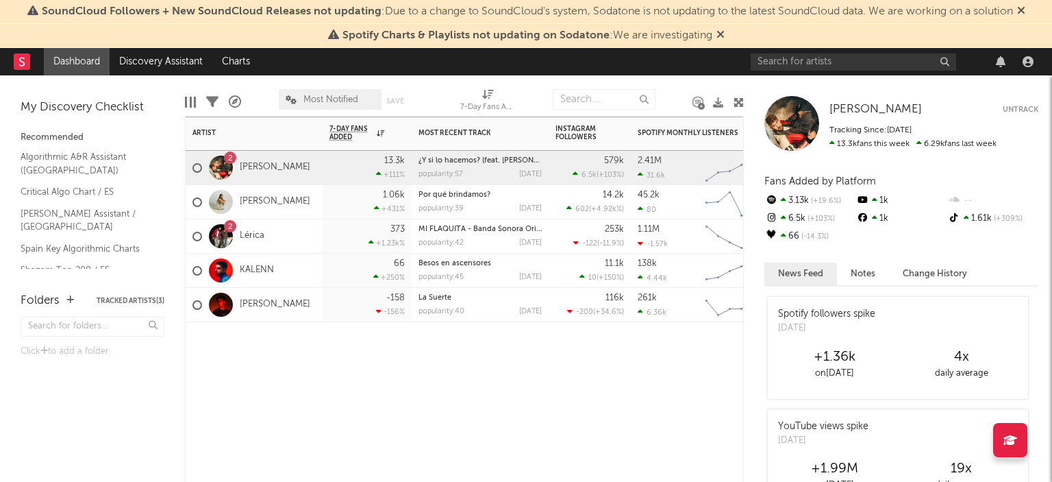
click at [332, 357] on div at bounding box center [367, 342] width 89 height 41
click at [229, 166] on div at bounding box center [221, 168] width 24 height 24
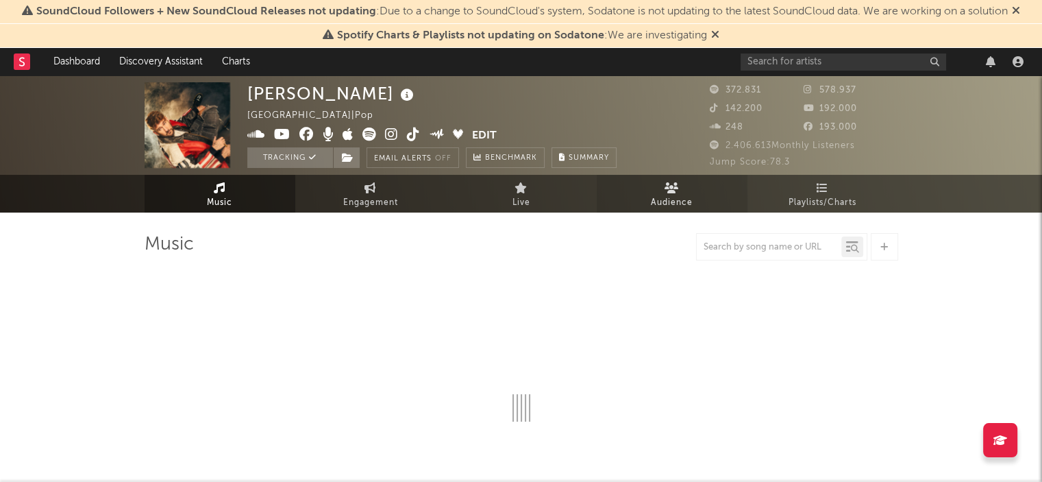
click at [671, 189] on icon at bounding box center [672, 187] width 14 height 11
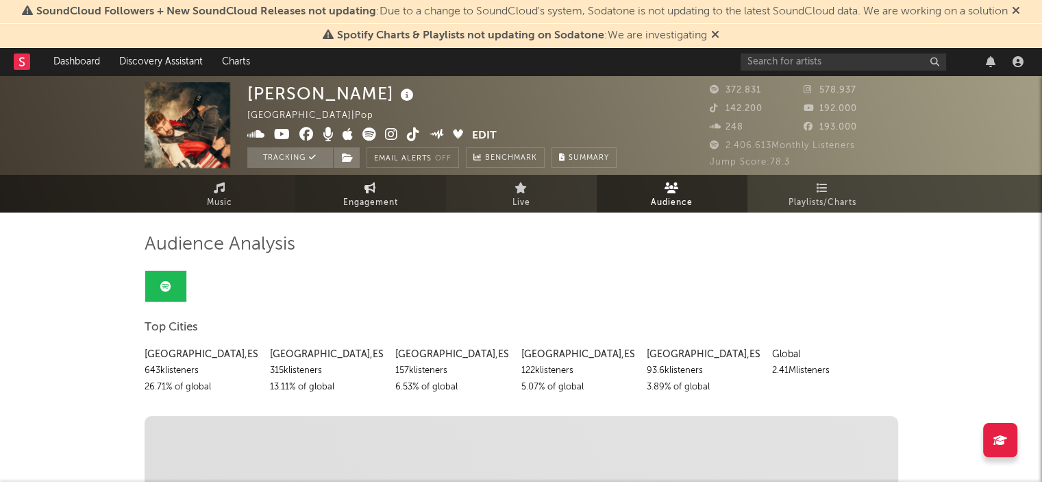
click at [381, 186] on link "Engagement" at bounding box center [370, 194] width 151 height 38
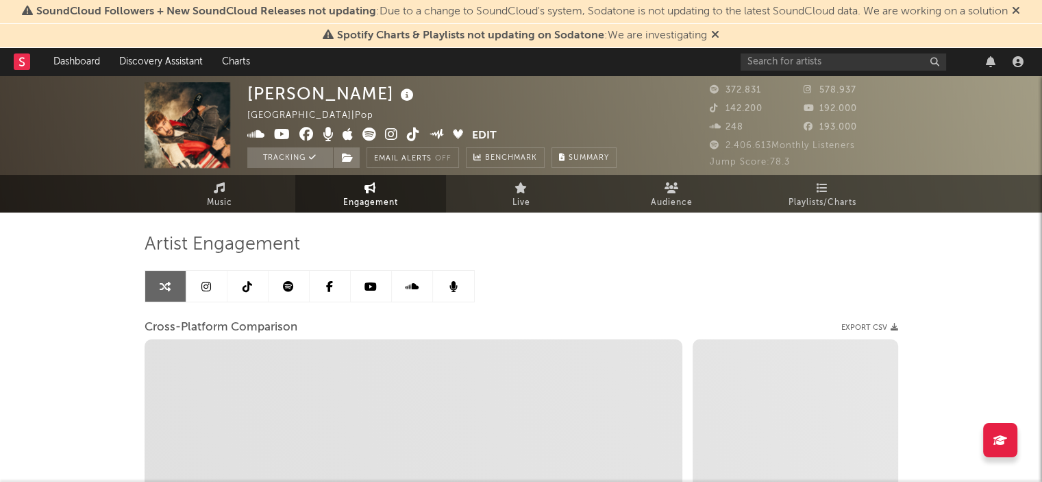
select select "1w"
click at [293, 286] on link at bounding box center [289, 286] width 41 height 31
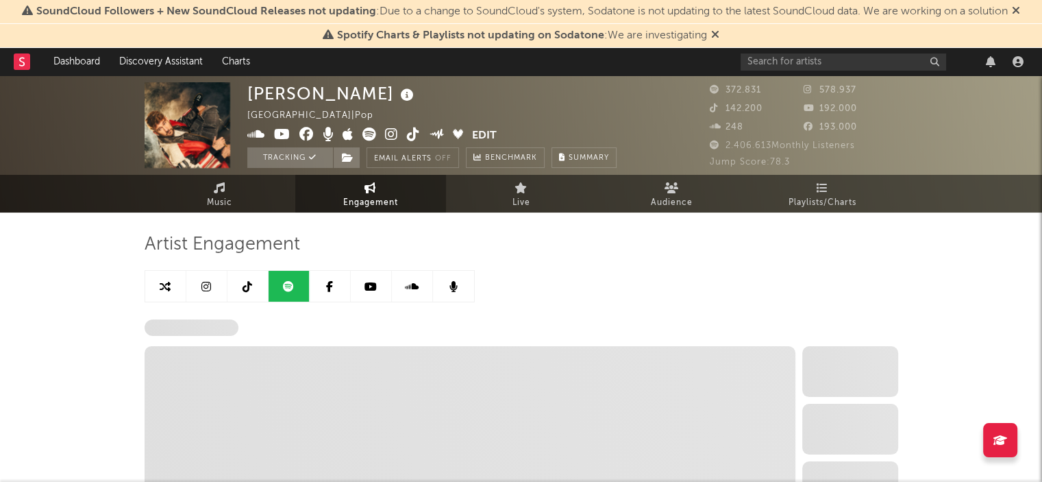
click at [1019, 8] on icon at bounding box center [1016, 10] width 8 height 11
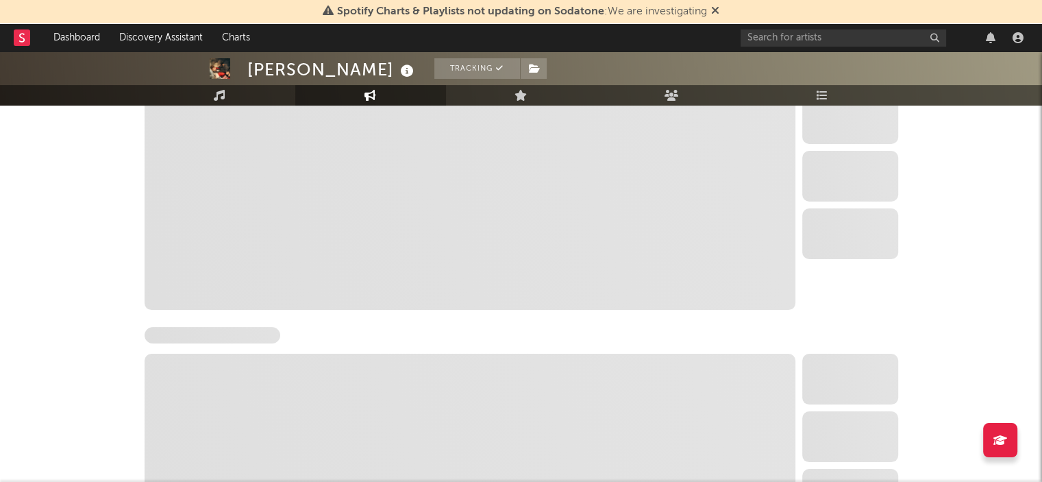
select select "6m"
select select "1w"
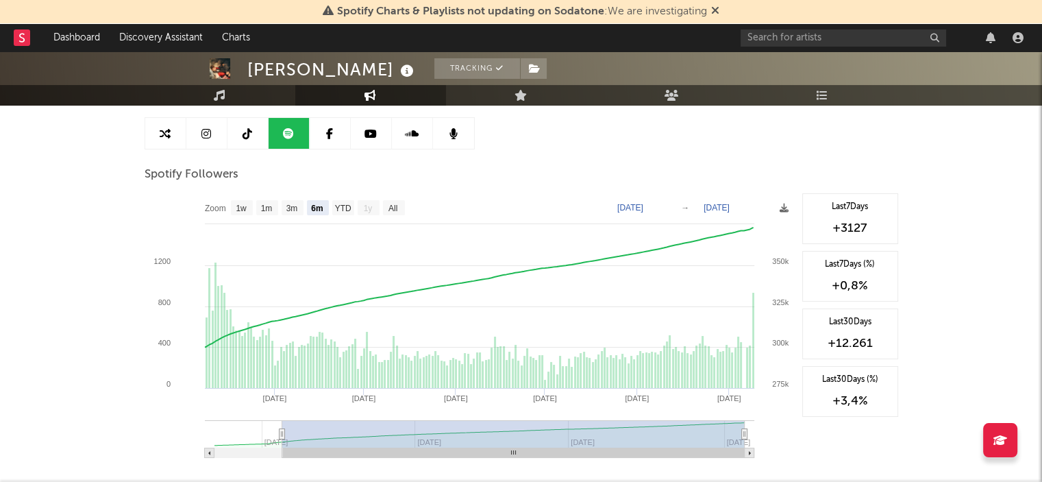
scroll to position [132, 0]
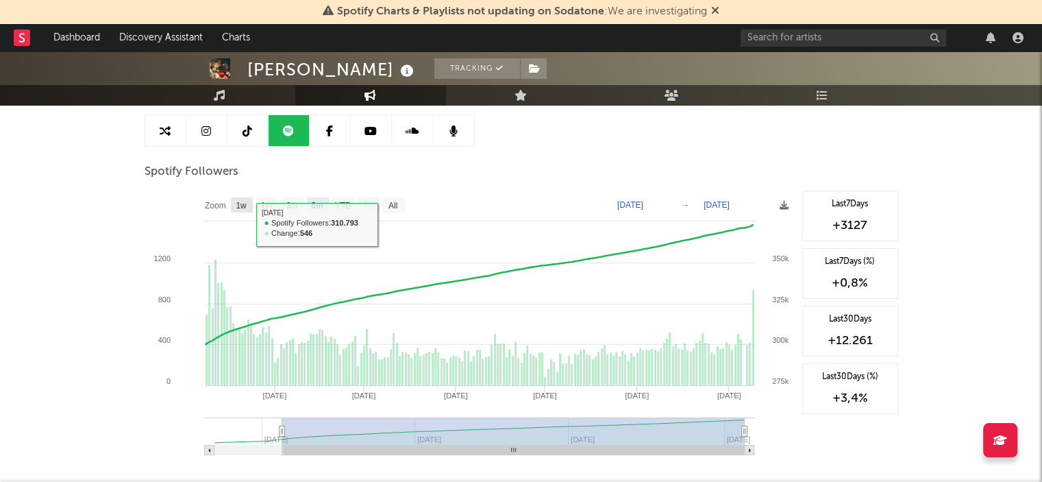
click at [241, 197] on rect at bounding box center [242, 204] width 22 height 15
select select "1w"
type input "[DATE]"
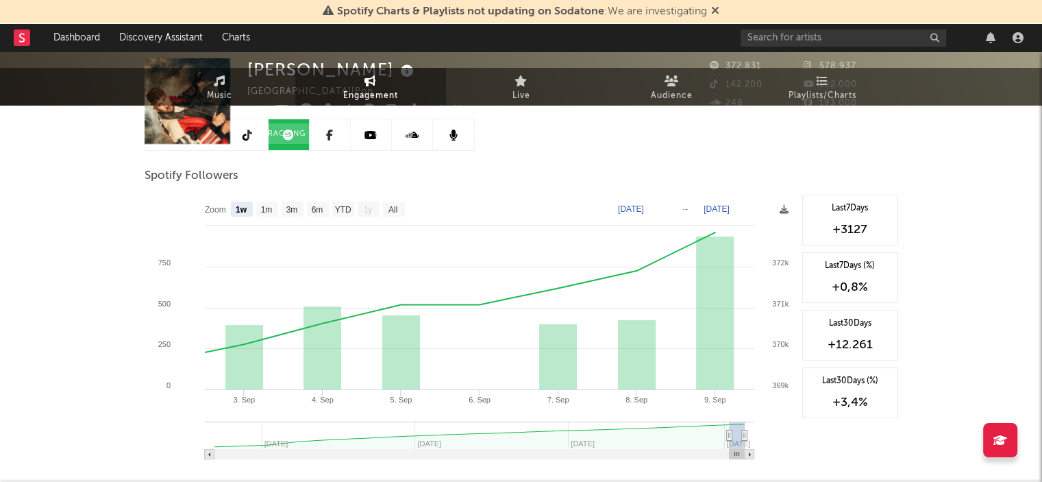
scroll to position [0, 0]
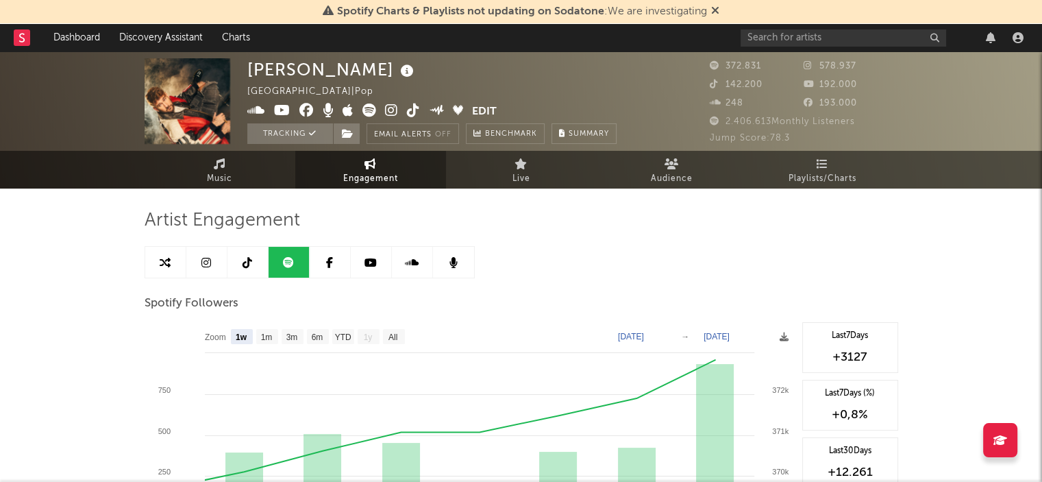
click at [16, 37] on rect at bounding box center [22, 37] width 16 height 16
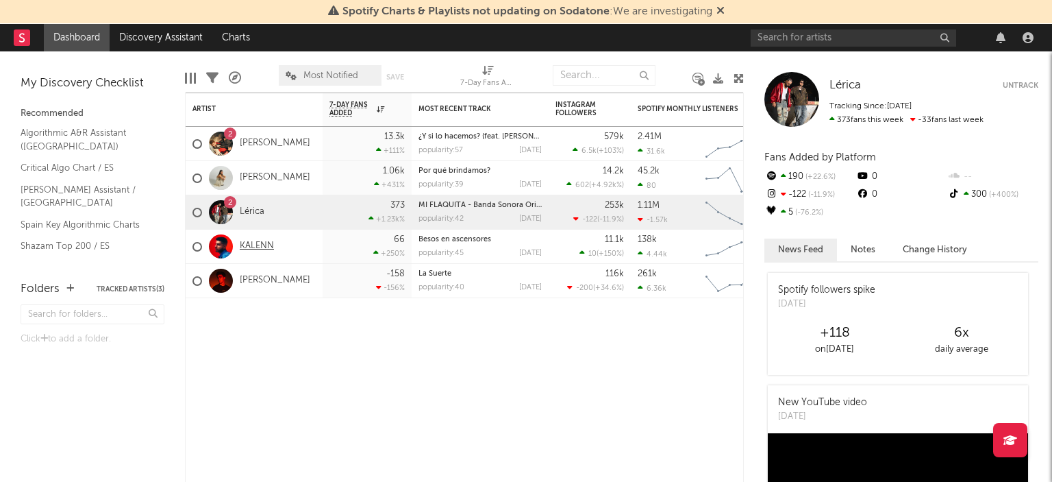
click at [258, 249] on link "KALENN" at bounding box center [257, 246] width 34 height 12
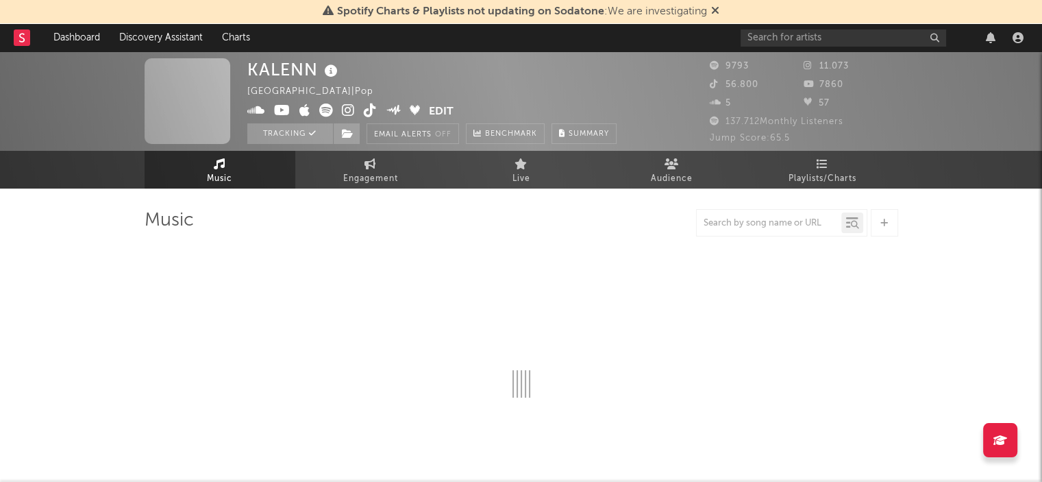
select select "6m"
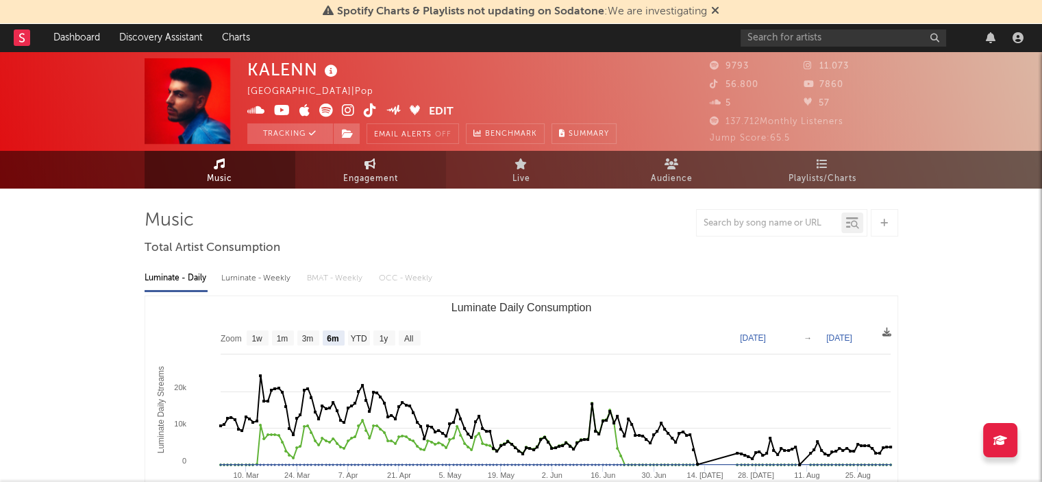
click at [368, 171] on span "Engagement" at bounding box center [370, 179] width 55 height 16
select select "1w"
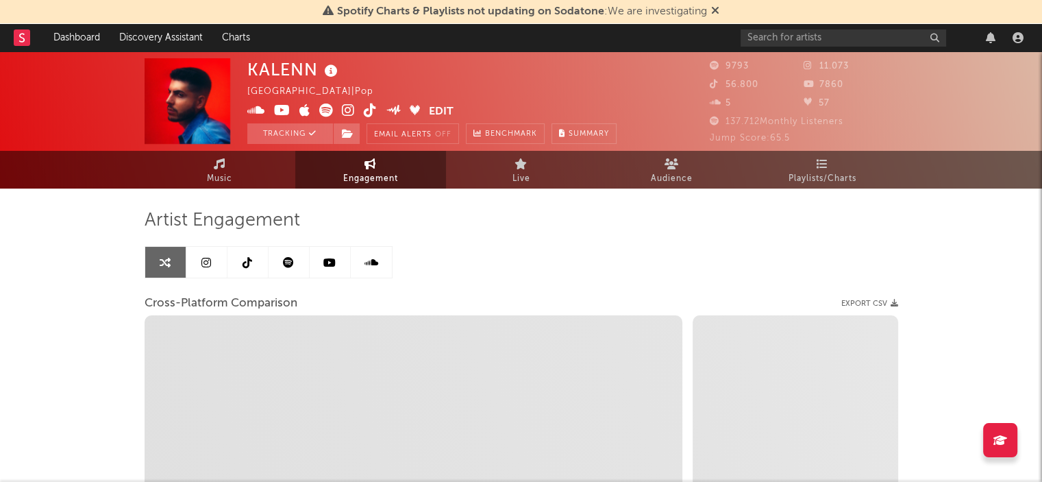
click at [285, 260] on icon at bounding box center [288, 262] width 11 height 11
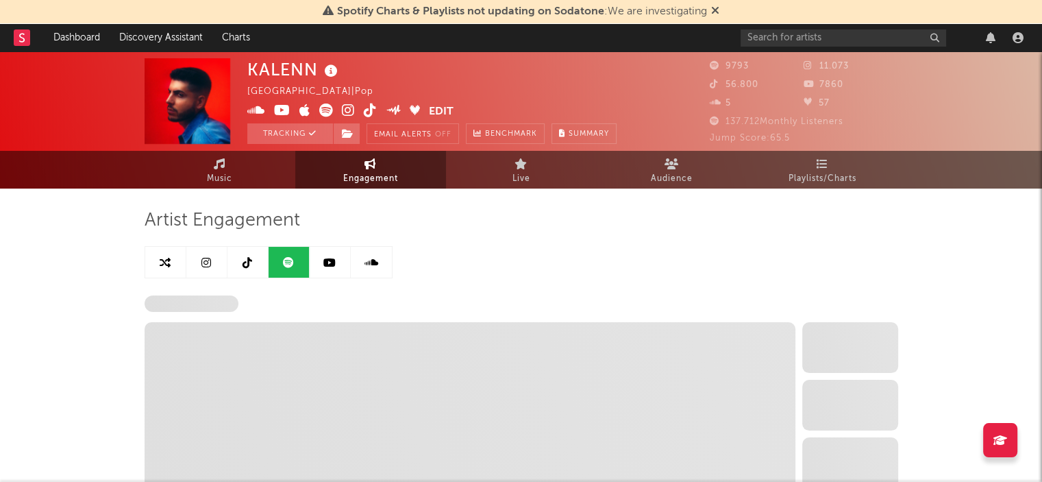
select select "6m"
select select "1w"
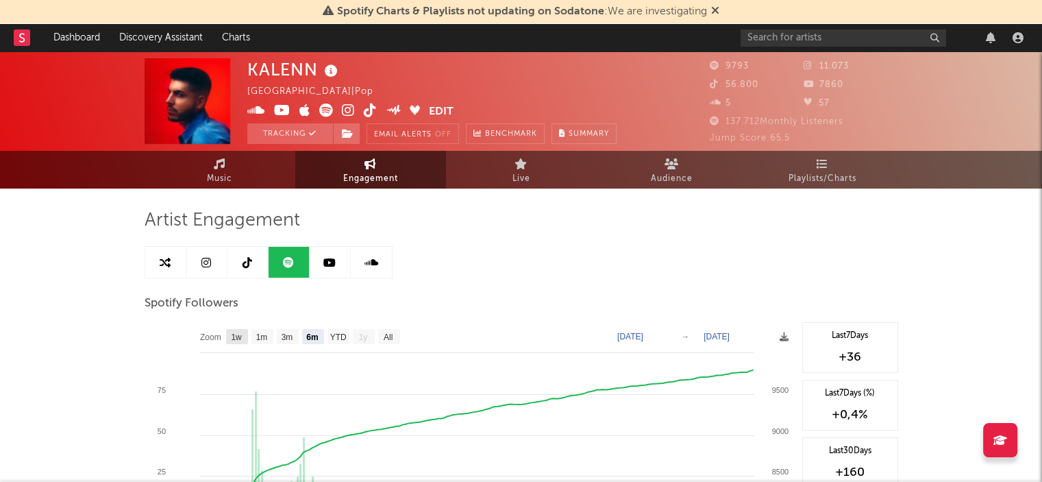
click at [238, 337] on text "1w" at bounding box center [236, 337] width 11 height 10
select select "1w"
type input "[DATE]"
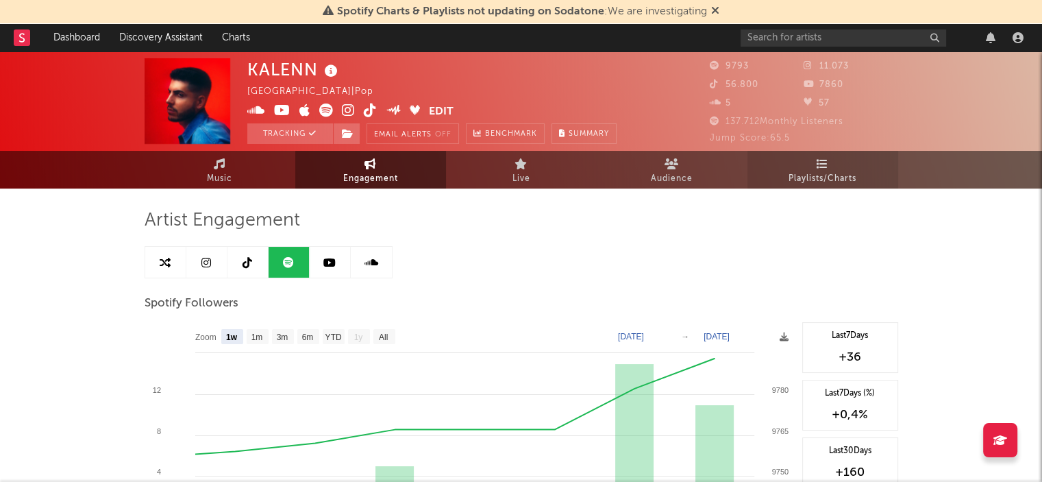
click at [814, 162] on link "Playlists/Charts" at bounding box center [822, 170] width 151 height 38
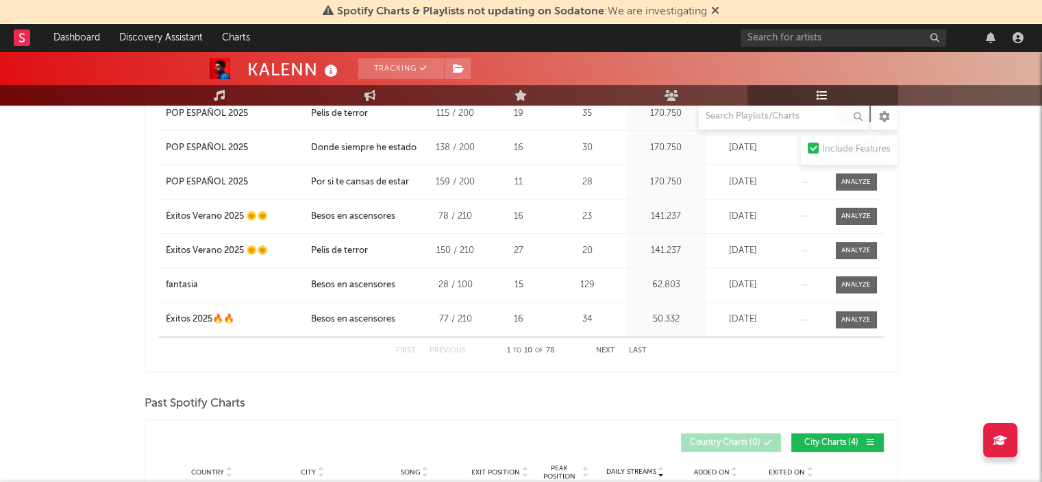
scroll to position [412, 0]
click at [603, 347] on button "Next" at bounding box center [605, 349] width 19 height 8
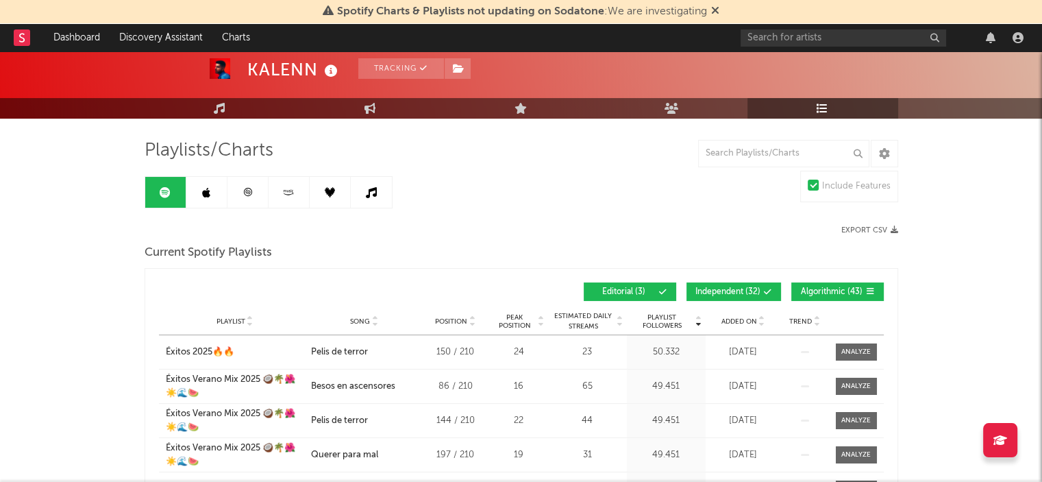
scroll to position [69, 0]
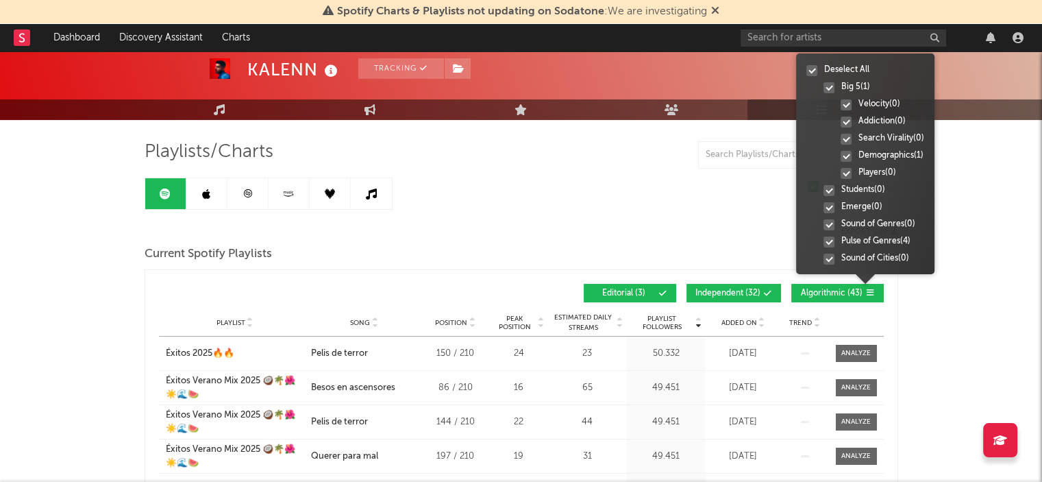
click at [872, 293] on icon at bounding box center [871, 292] width 8 height 8
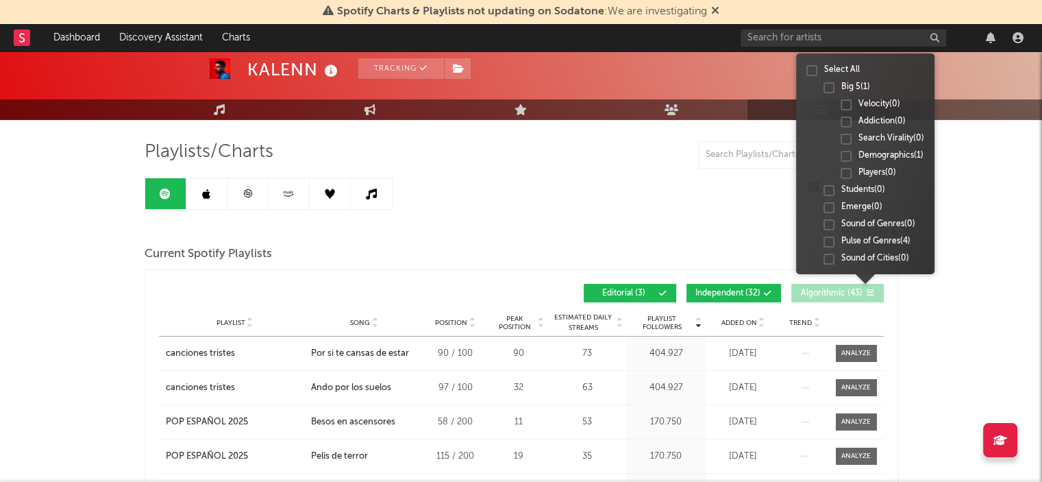
click at [872, 293] on icon at bounding box center [871, 292] width 8 height 8
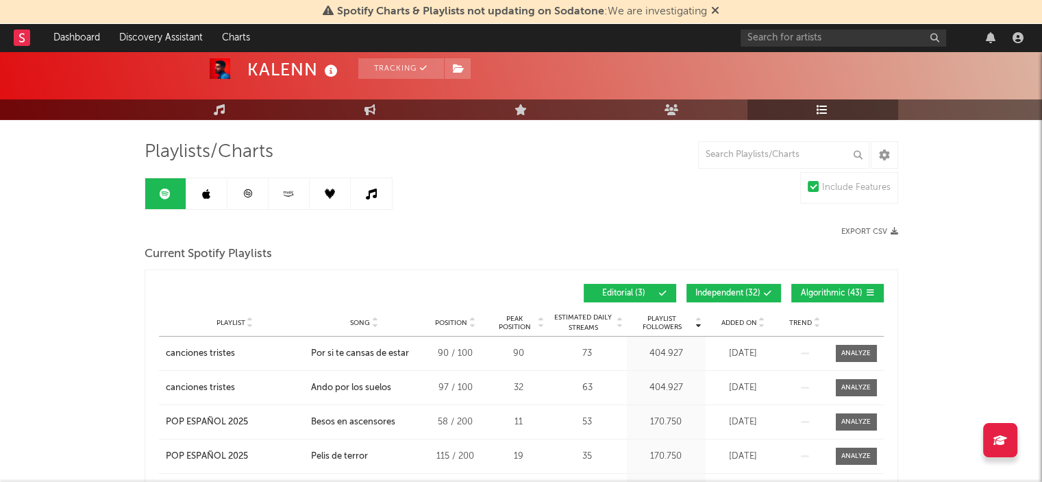
click at [814, 284] on button "Algorithmic ( 43 )" at bounding box center [837, 293] width 92 height 18
click at [756, 289] on span "Independent ( 32 )" at bounding box center [727, 293] width 65 height 8
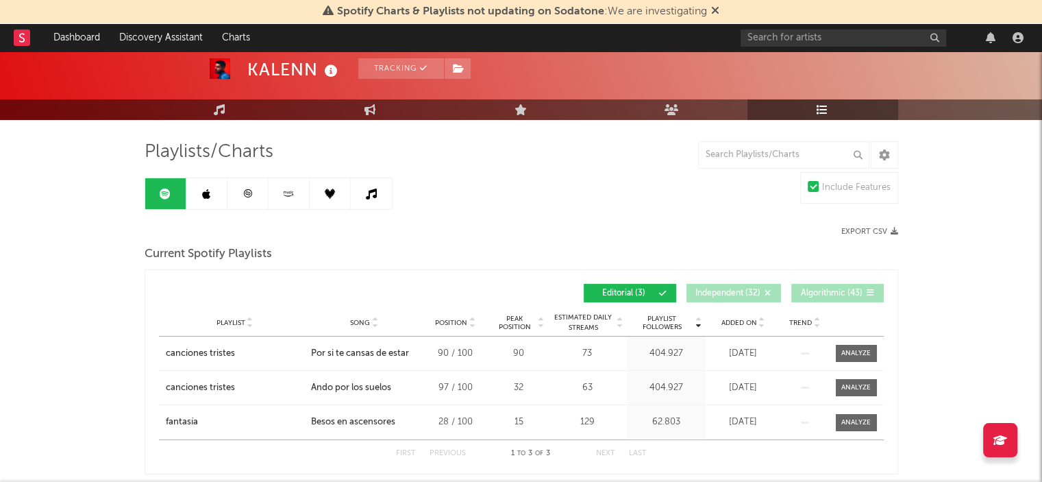
click at [726, 293] on span "Independent ( 32 )" at bounding box center [727, 293] width 65 height 8
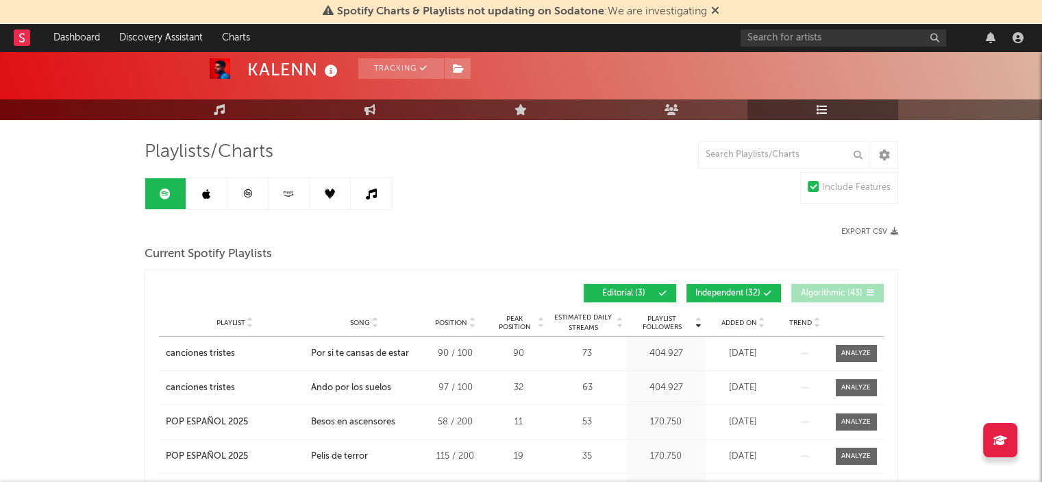
click at [830, 289] on span "Algorithmic ( 43 )" at bounding box center [831, 293] width 63 height 8
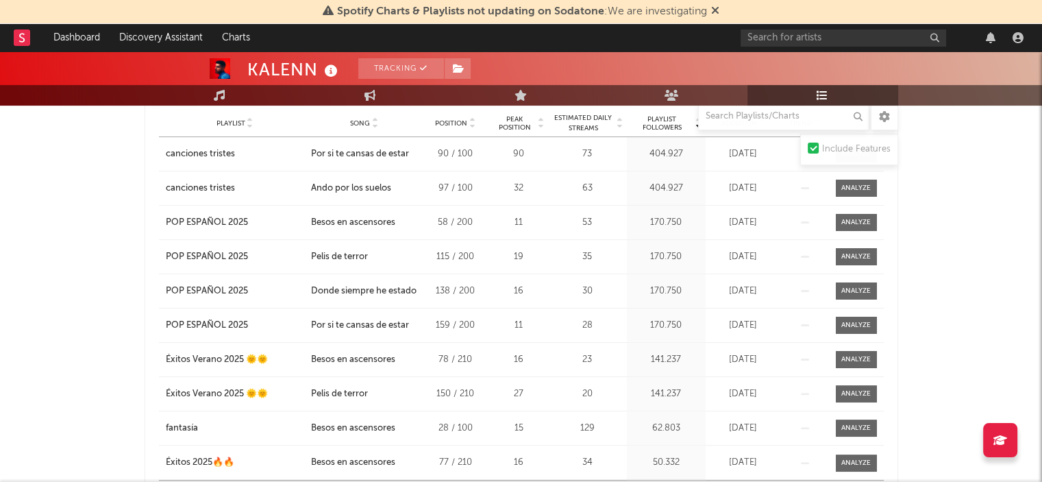
scroll to position [0, 0]
